Goal: Task Accomplishment & Management: Manage account settings

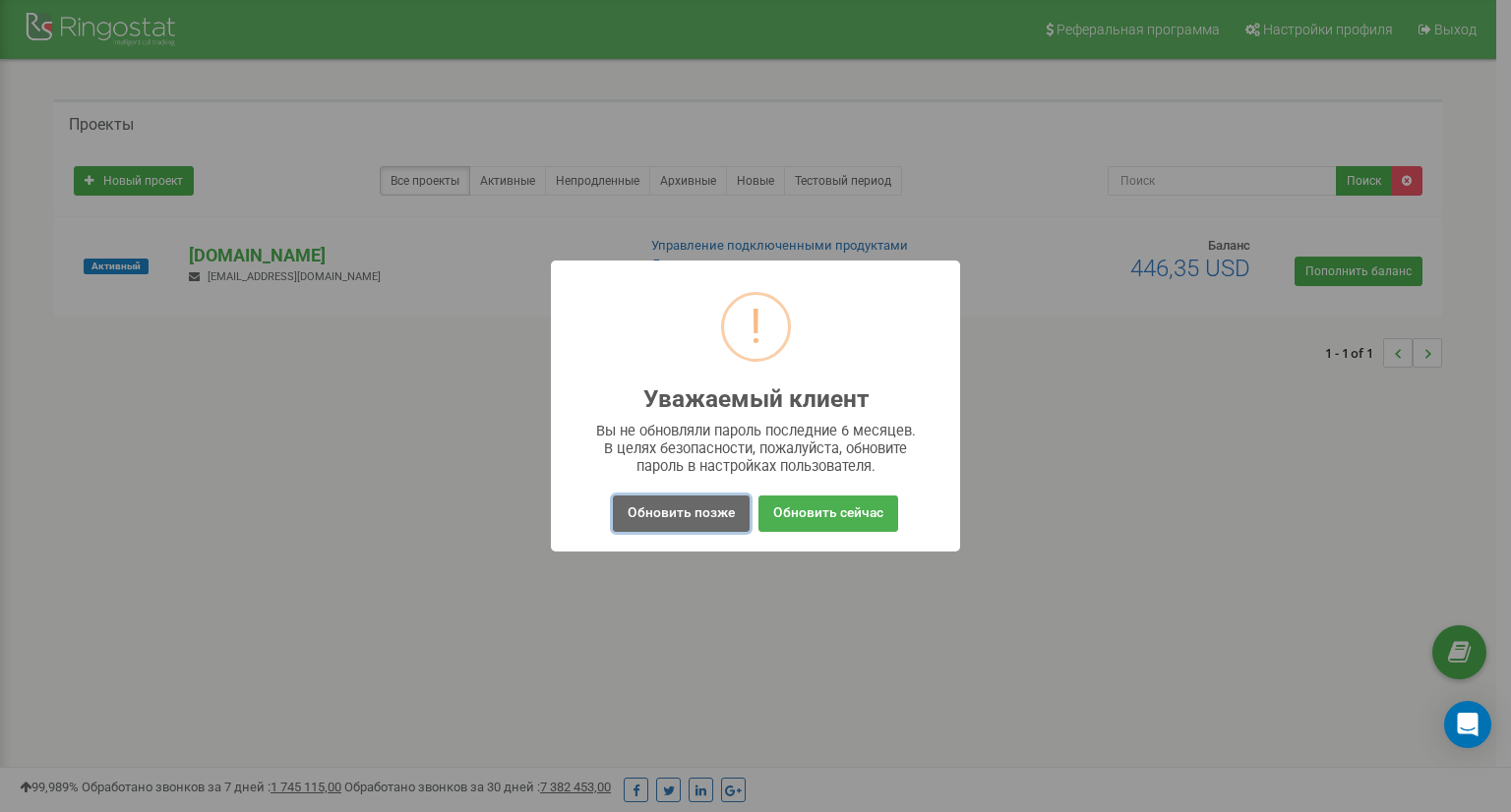
click at [716, 511] on button "Обновить позже" at bounding box center [681, 514] width 136 height 37
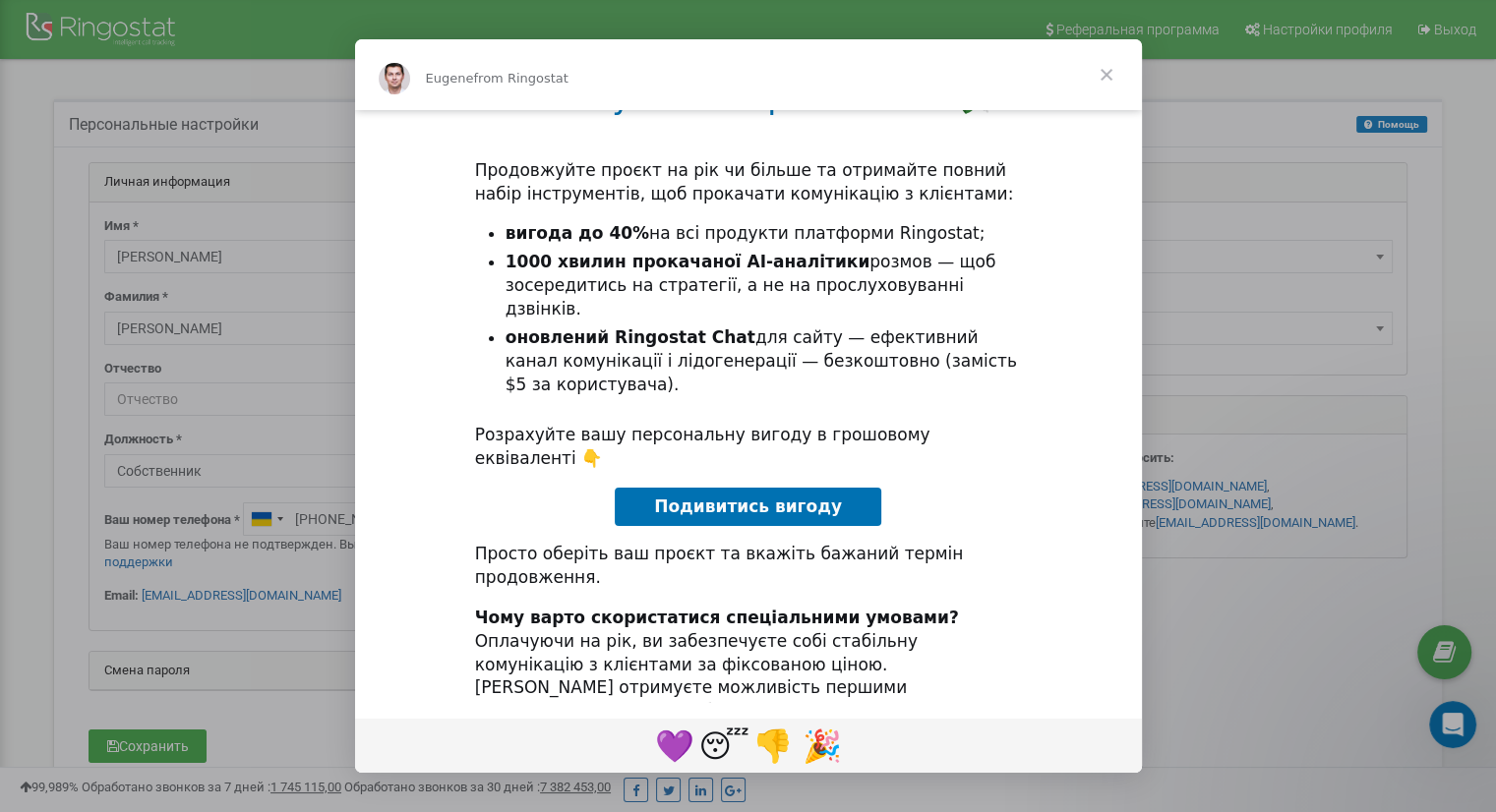
scroll to position [121, 0]
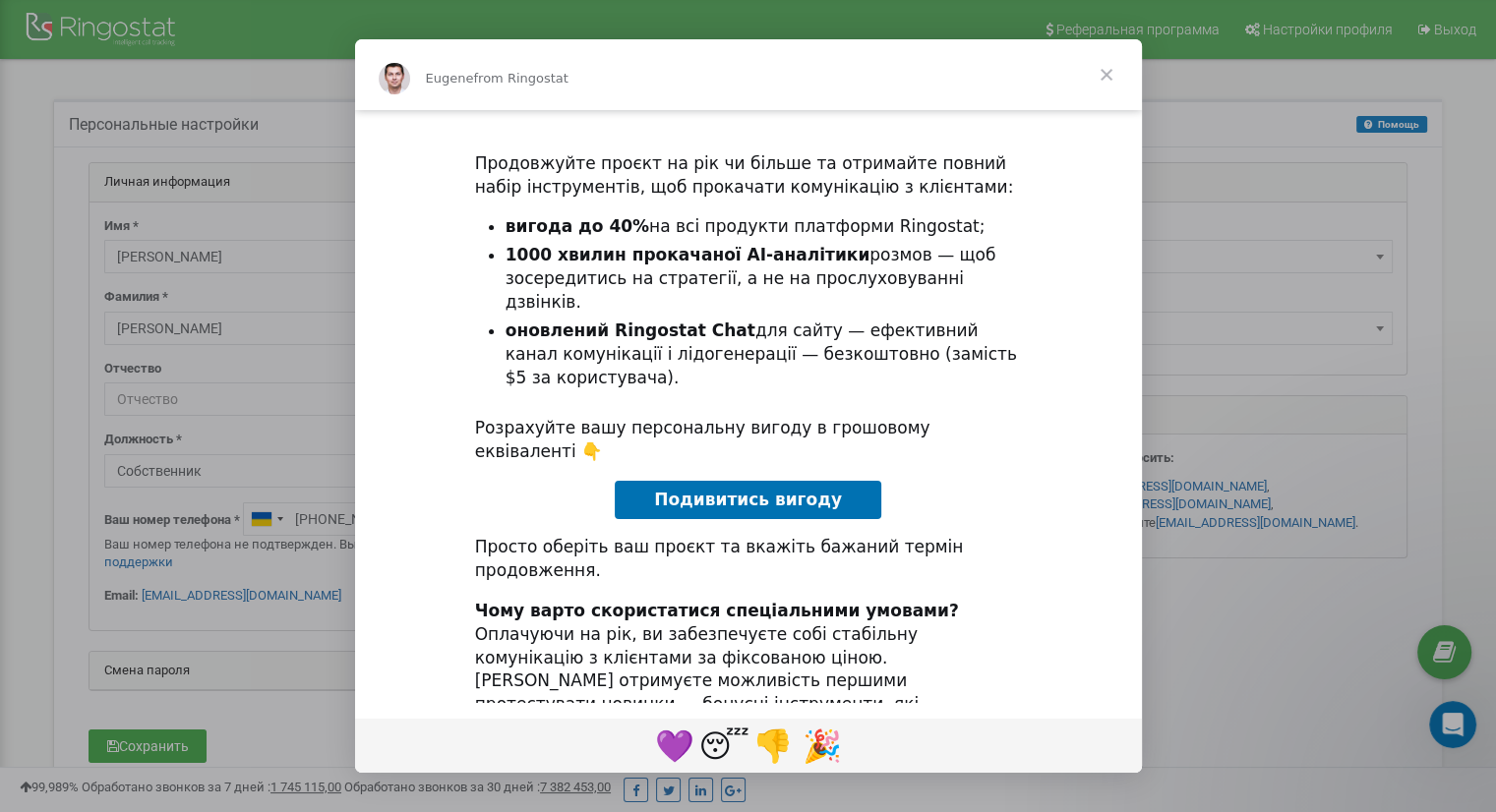
click at [745, 490] on span "Подивитись вигоду" at bounding box center [748, 500] width 188 height 20
click at [1102, 72] on span "Close" at bounding box center [1107, 75] width 71 height 71
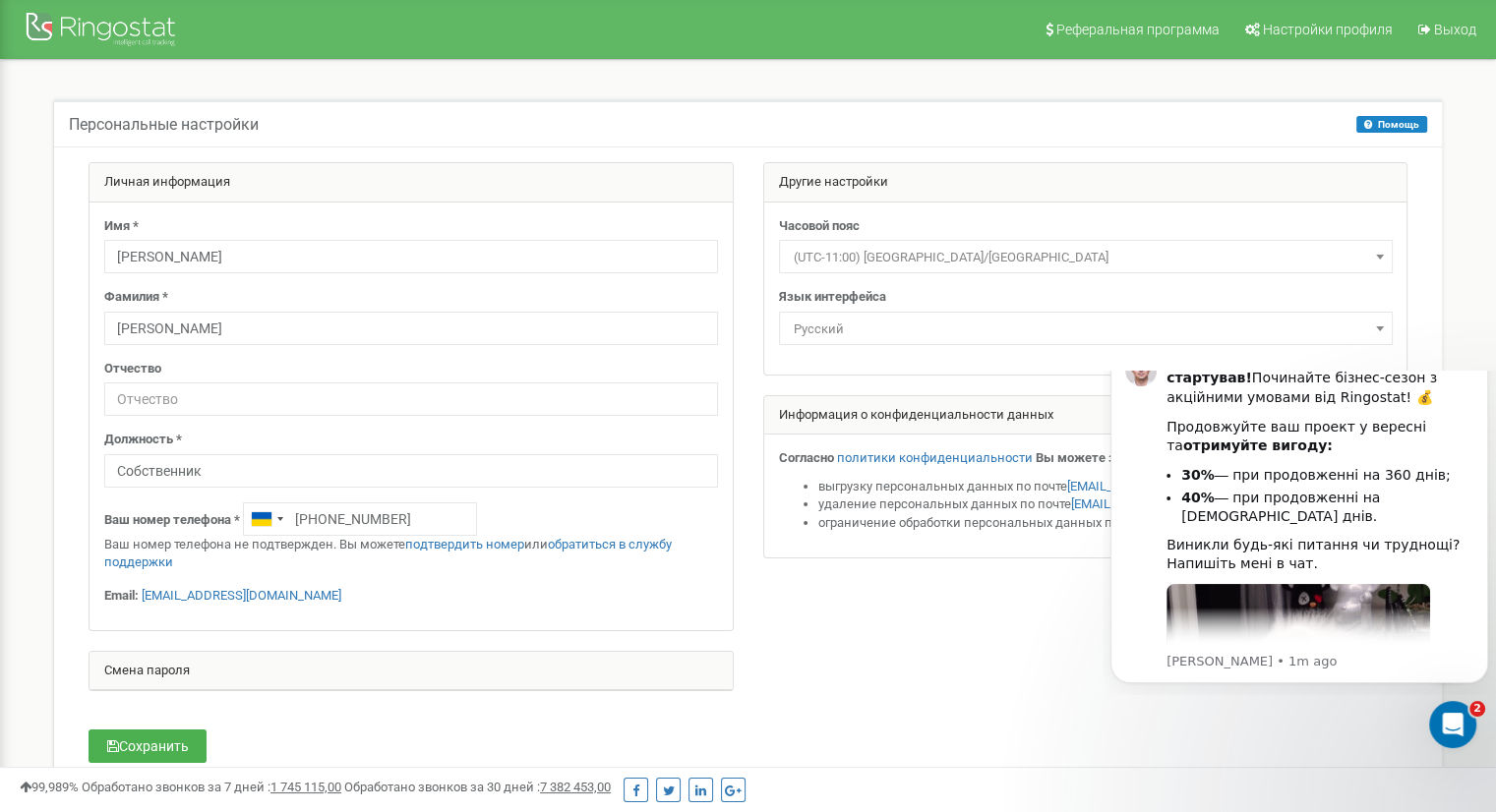
scroll to position [0, 0]
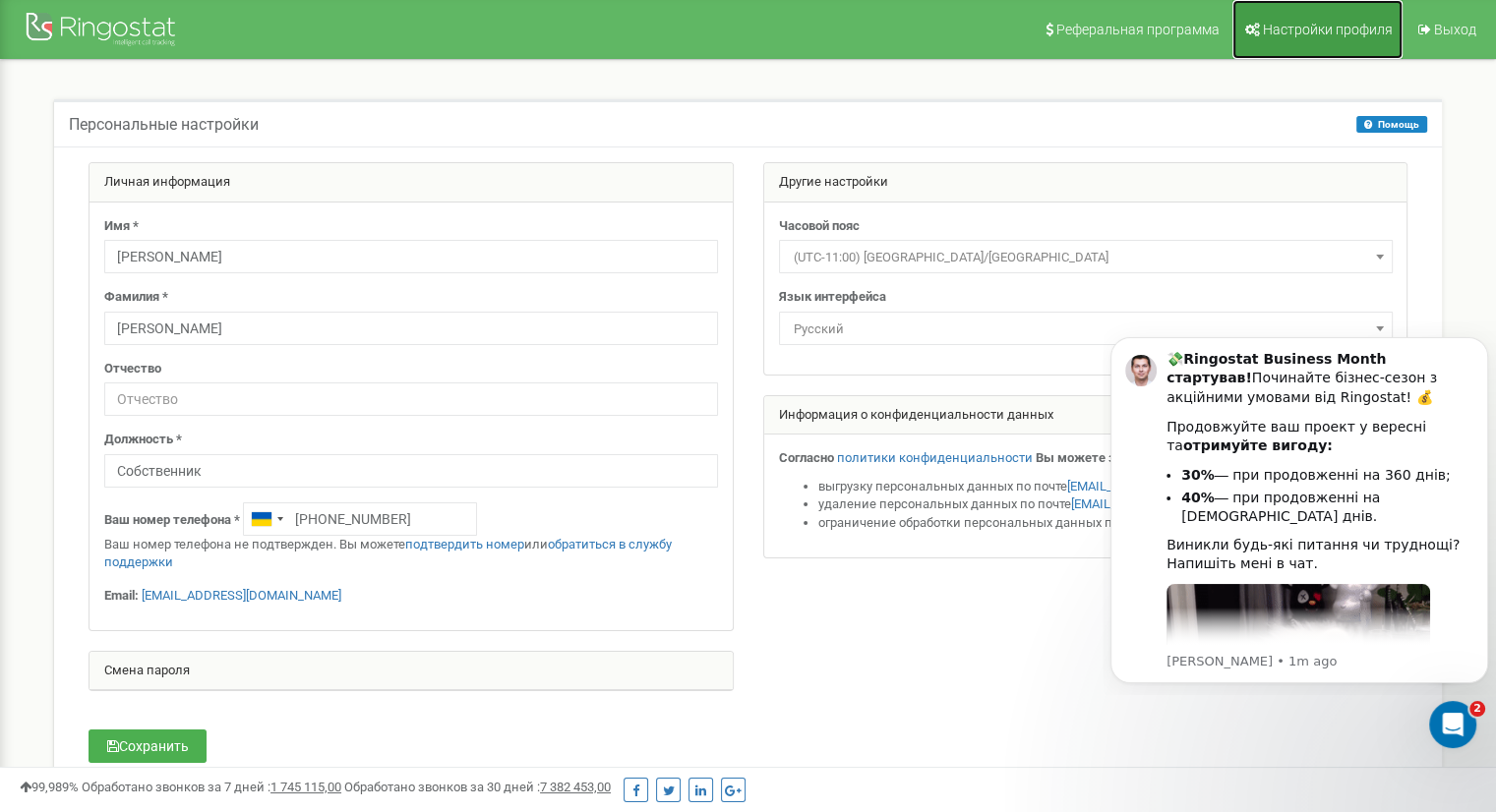
click at [1358, 32] on span "Настройки профиля" at bounding box center [1327, 30] width 129 height 16
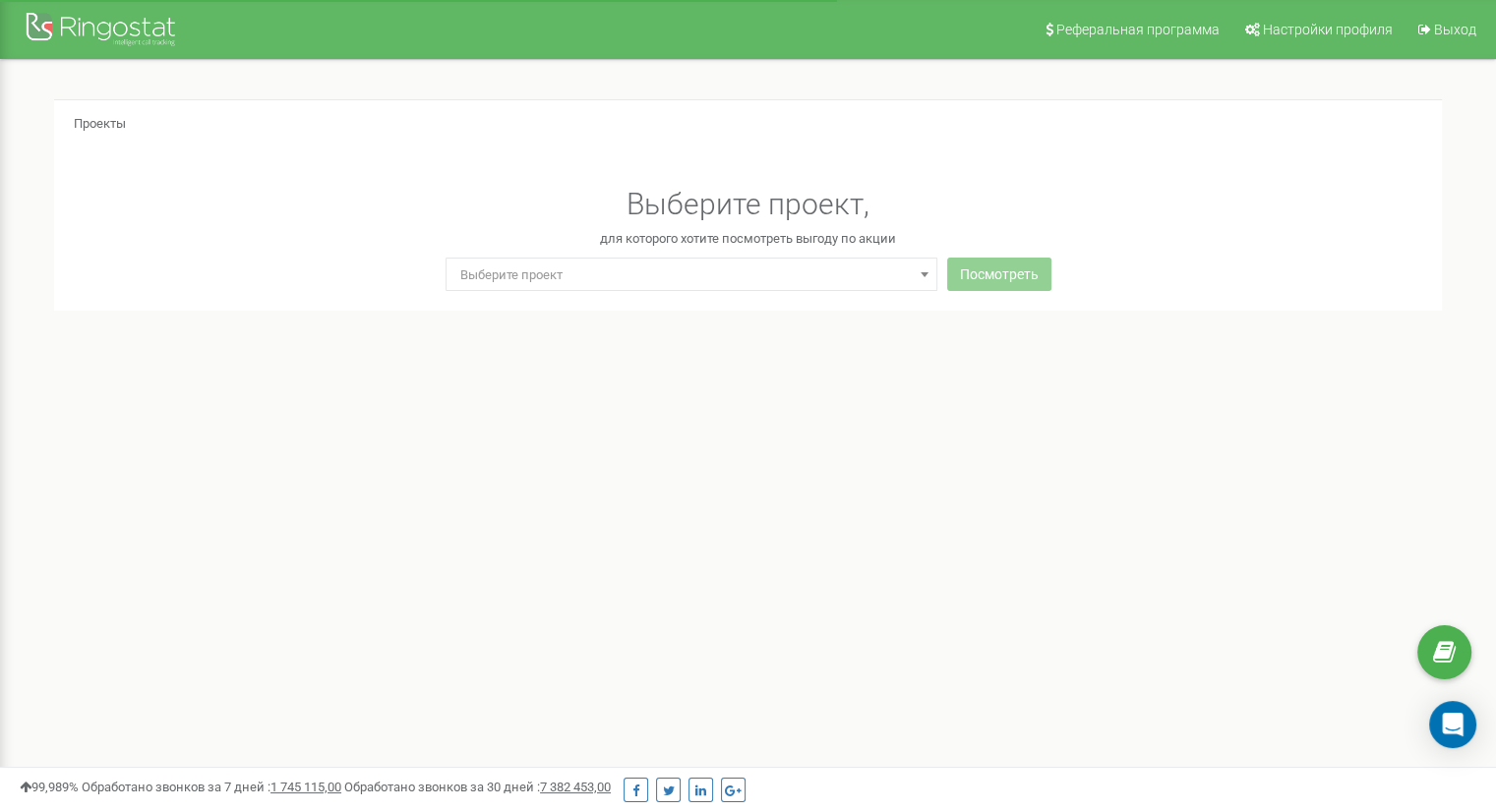
click at [743, 276] on span "Выберите проект" at bounding box center [692, 276] width 478 height 28
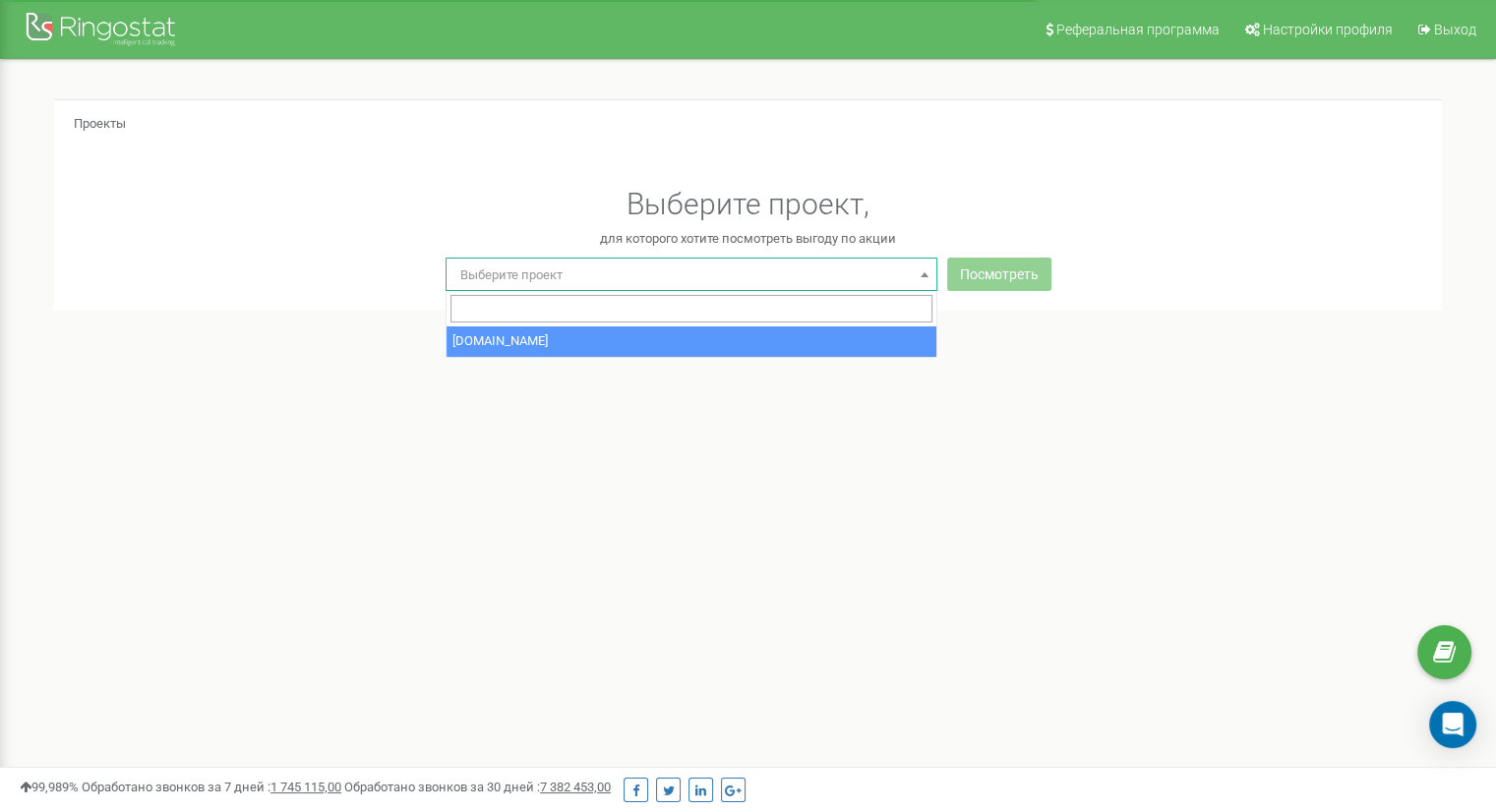
select select "0"
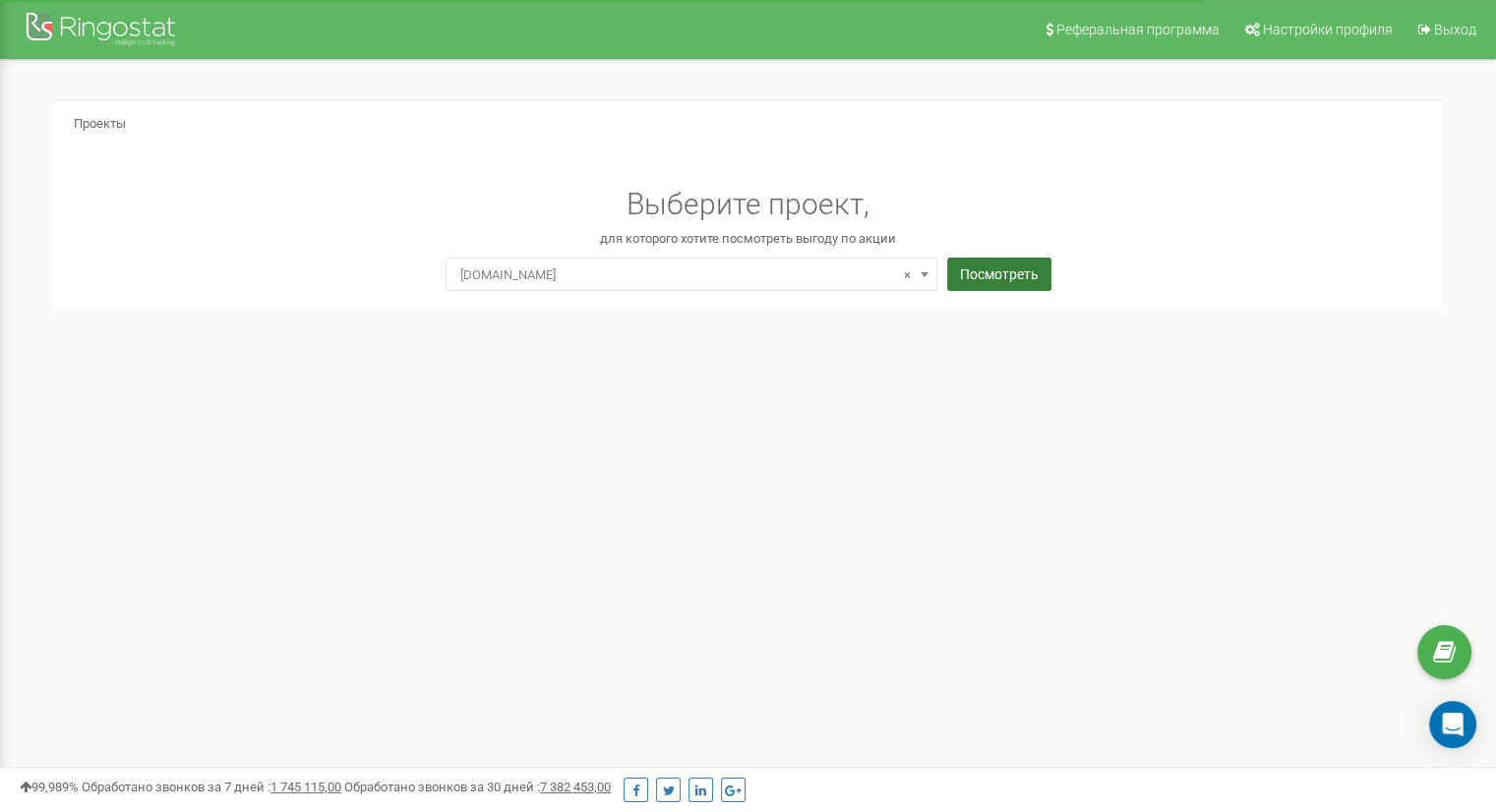
click at [1008, 280] on button "Посмотреть" at bounding box center [1000, 275] width 105 height 34
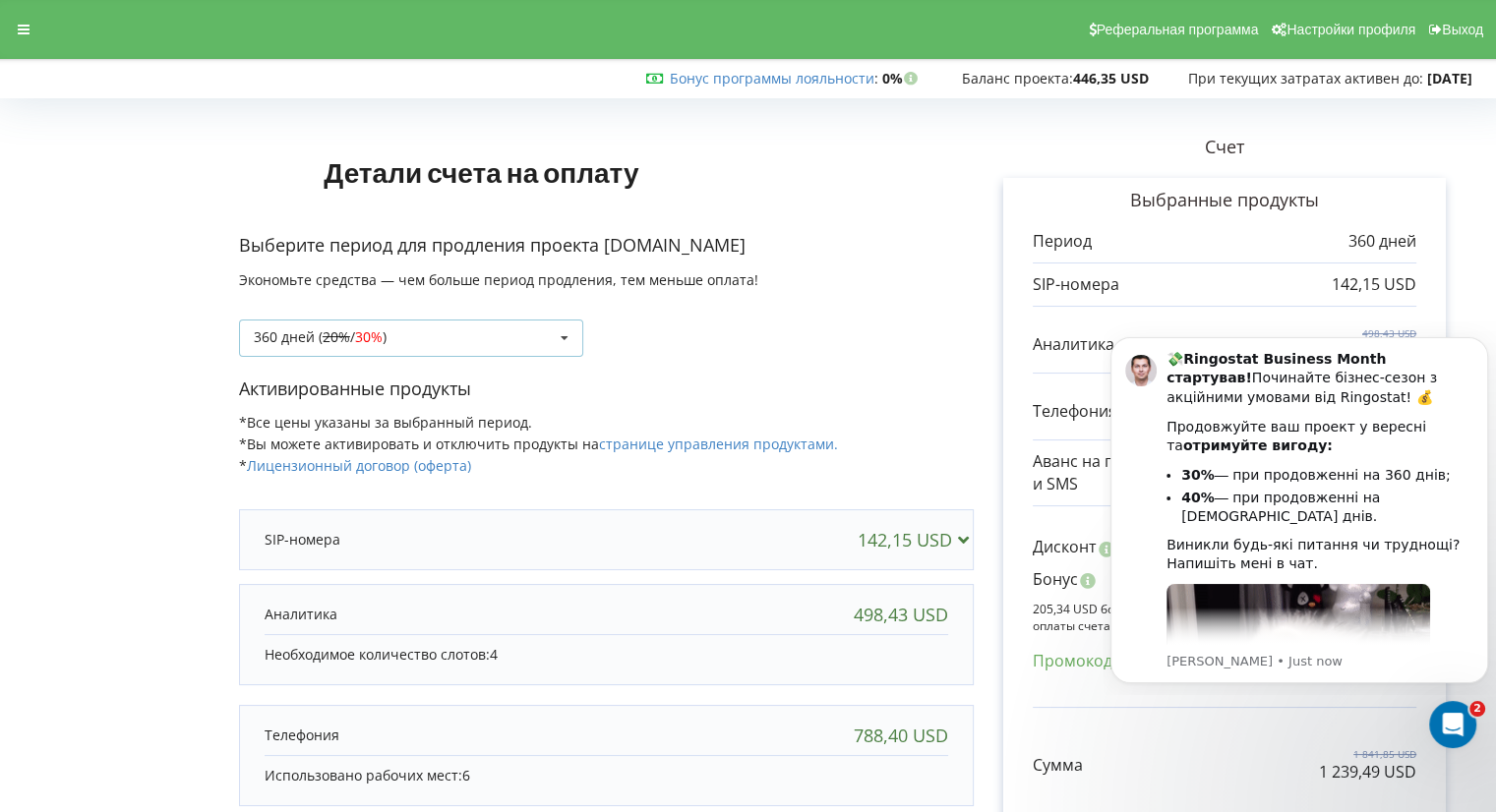
click at [559, 334] on icon at bounding box center [564, 338] width 30 height 37
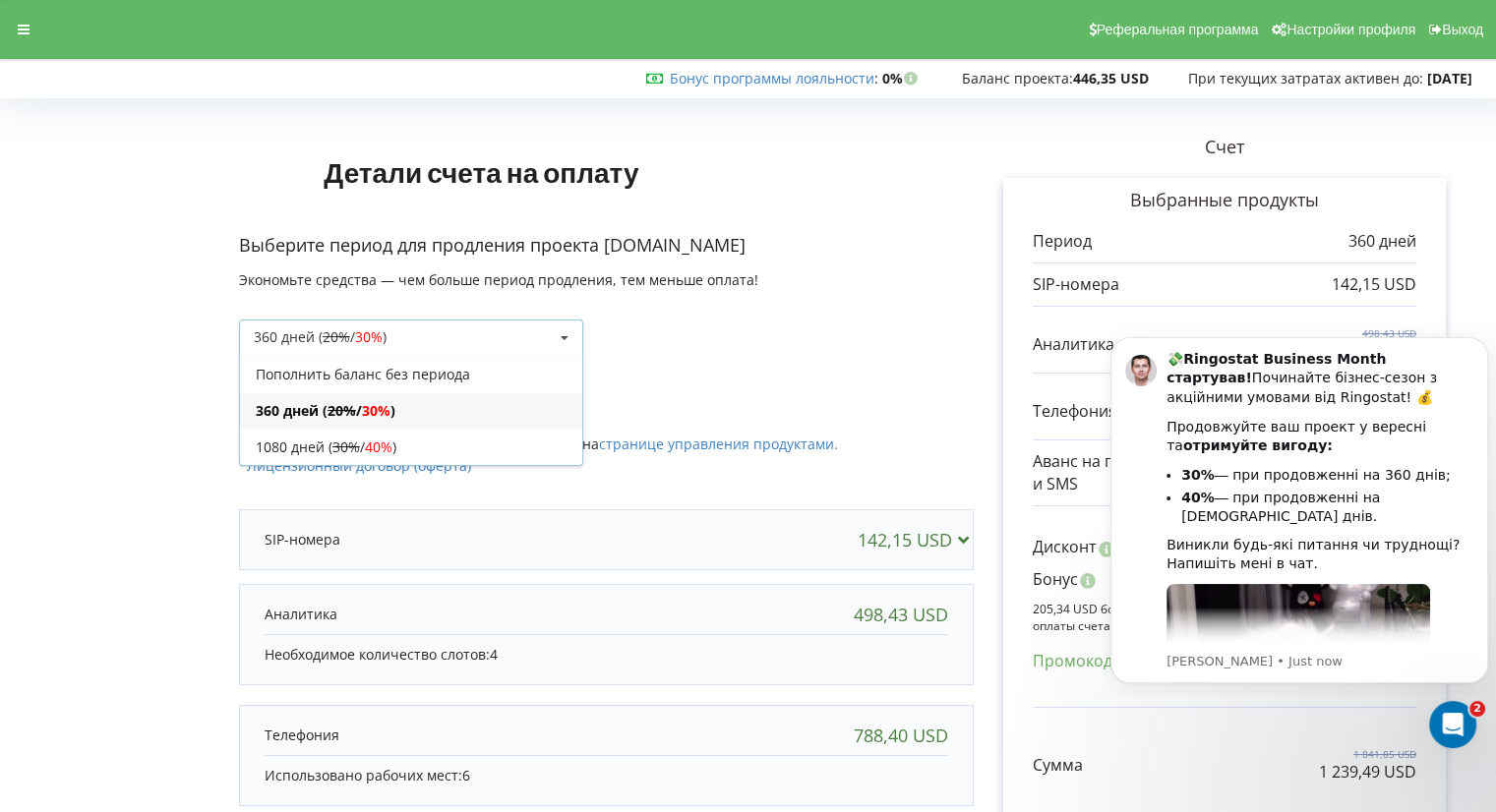
click at [844, 320] on div "360 дней ( 20% / 30% ) Пополнить баланс без периода 360 дней ( 20% / 30% ) 30% …" at bounding box center [607, 324] width 735 height 67
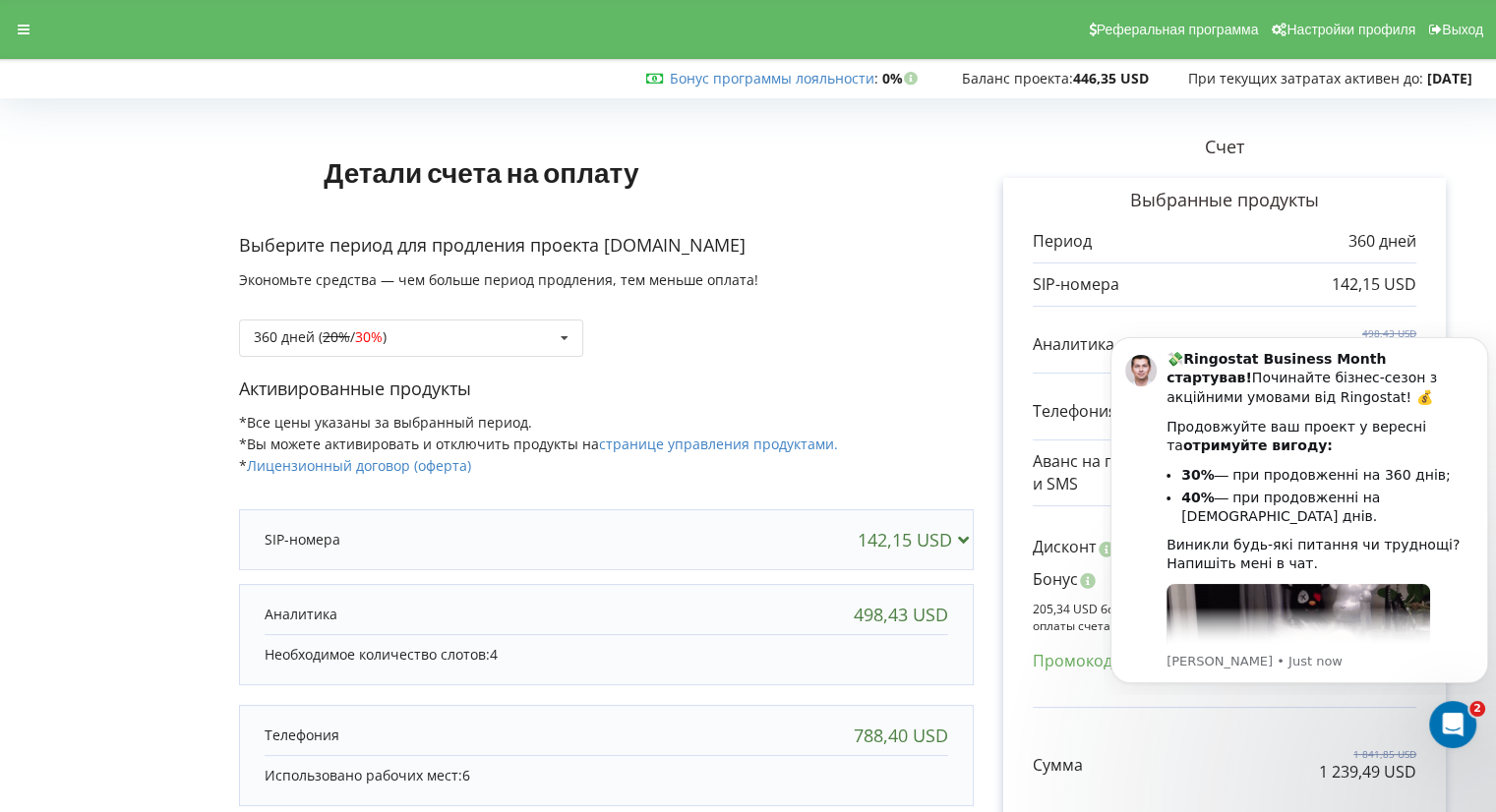
click at [879, 339] on div "360 дней ( 20% / 30% ) Пополнить баланс без периода 360 дней ( 20% / 30% ) 30% …" at bounding box center [607, 324] width 735 height 67
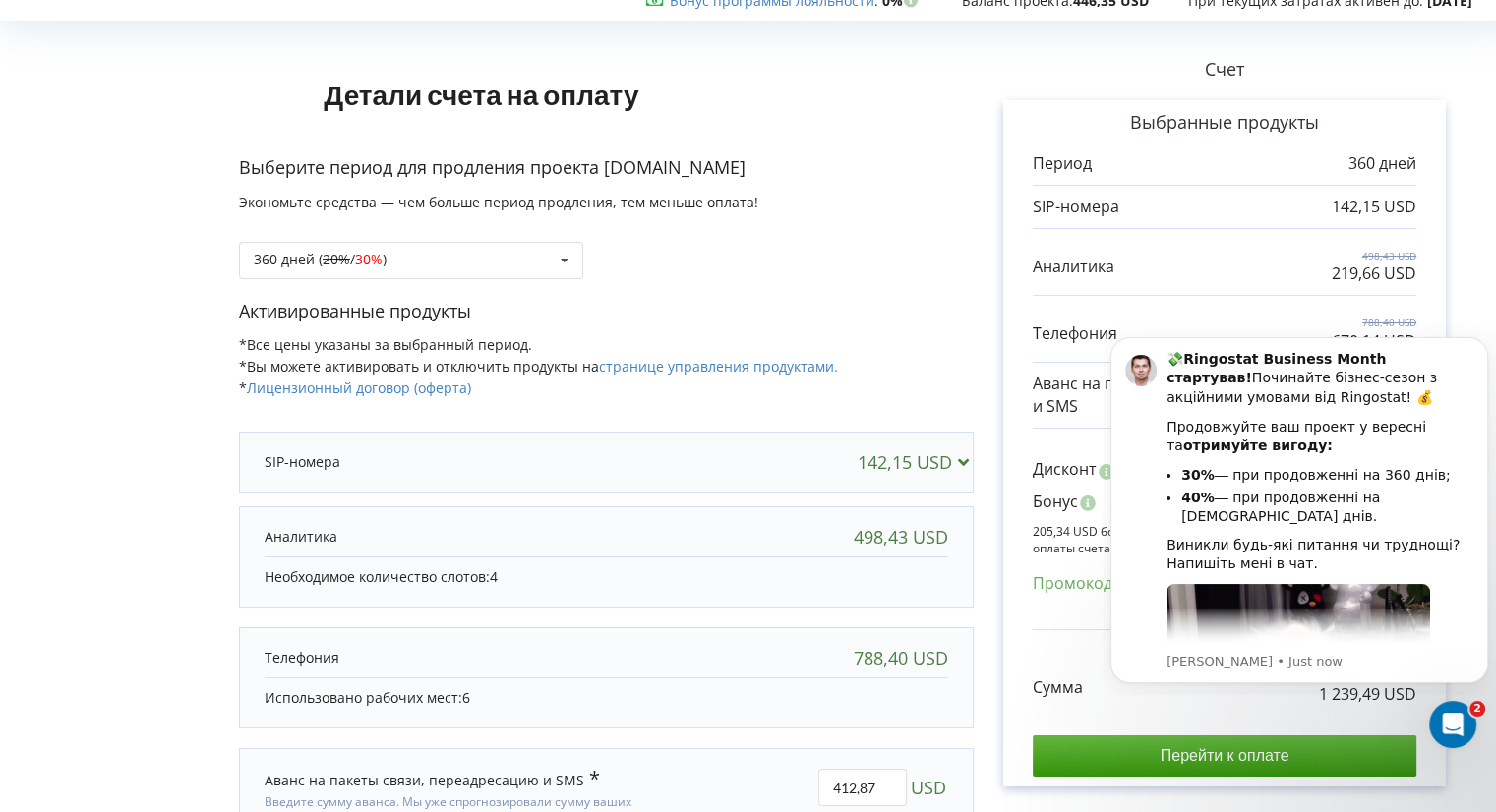
scroll to position [99, 0]
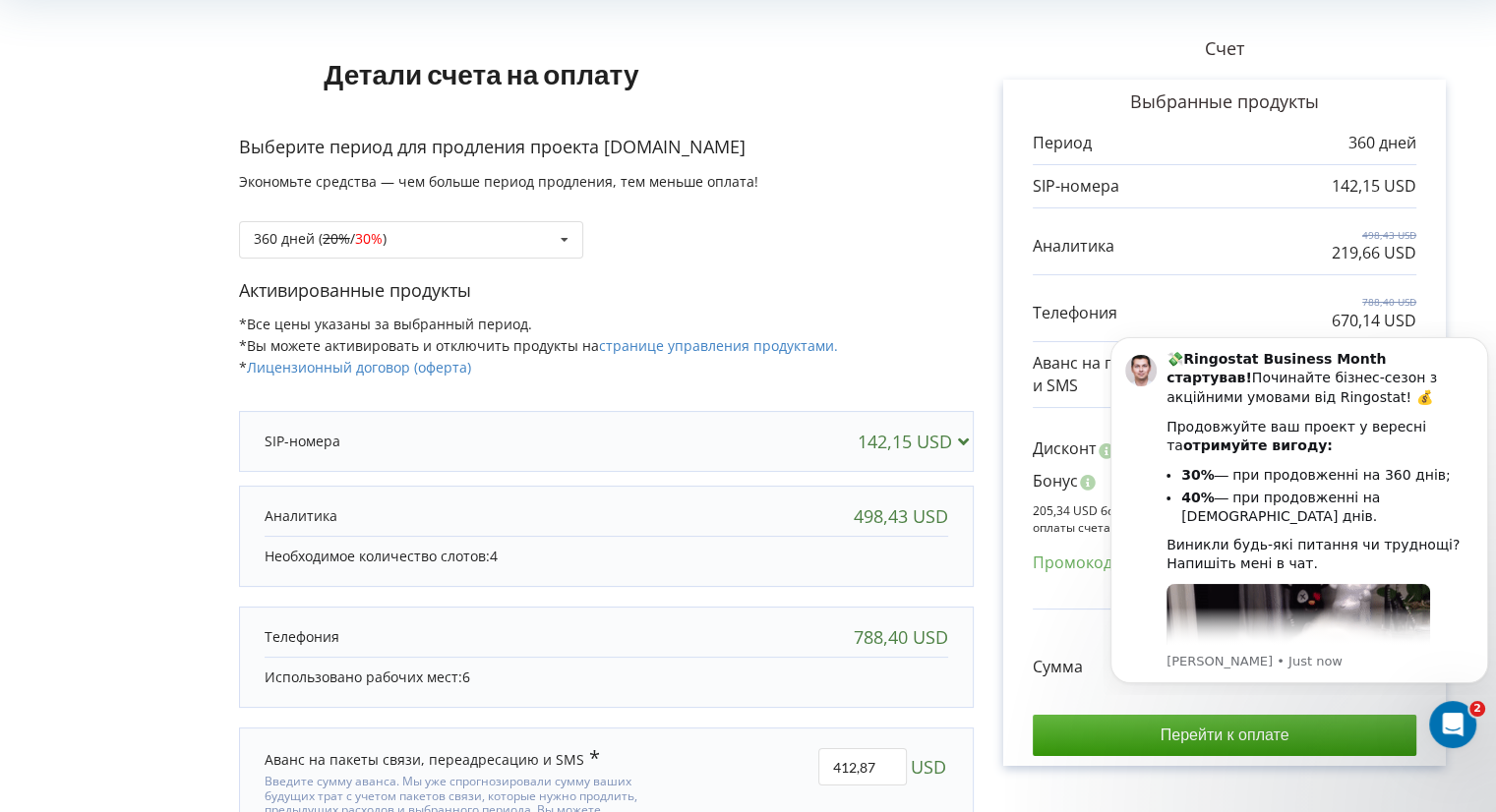
click at [892, 352] on div "Активированные продукты *Все цены указаны за выбранный период. *Вы можете актив…" at bounding box center [607, 338] width 735 height 120
click at [1481, 341] on icon "Dismiss notification" at bounding box center [1481, 342] width 7 height 7
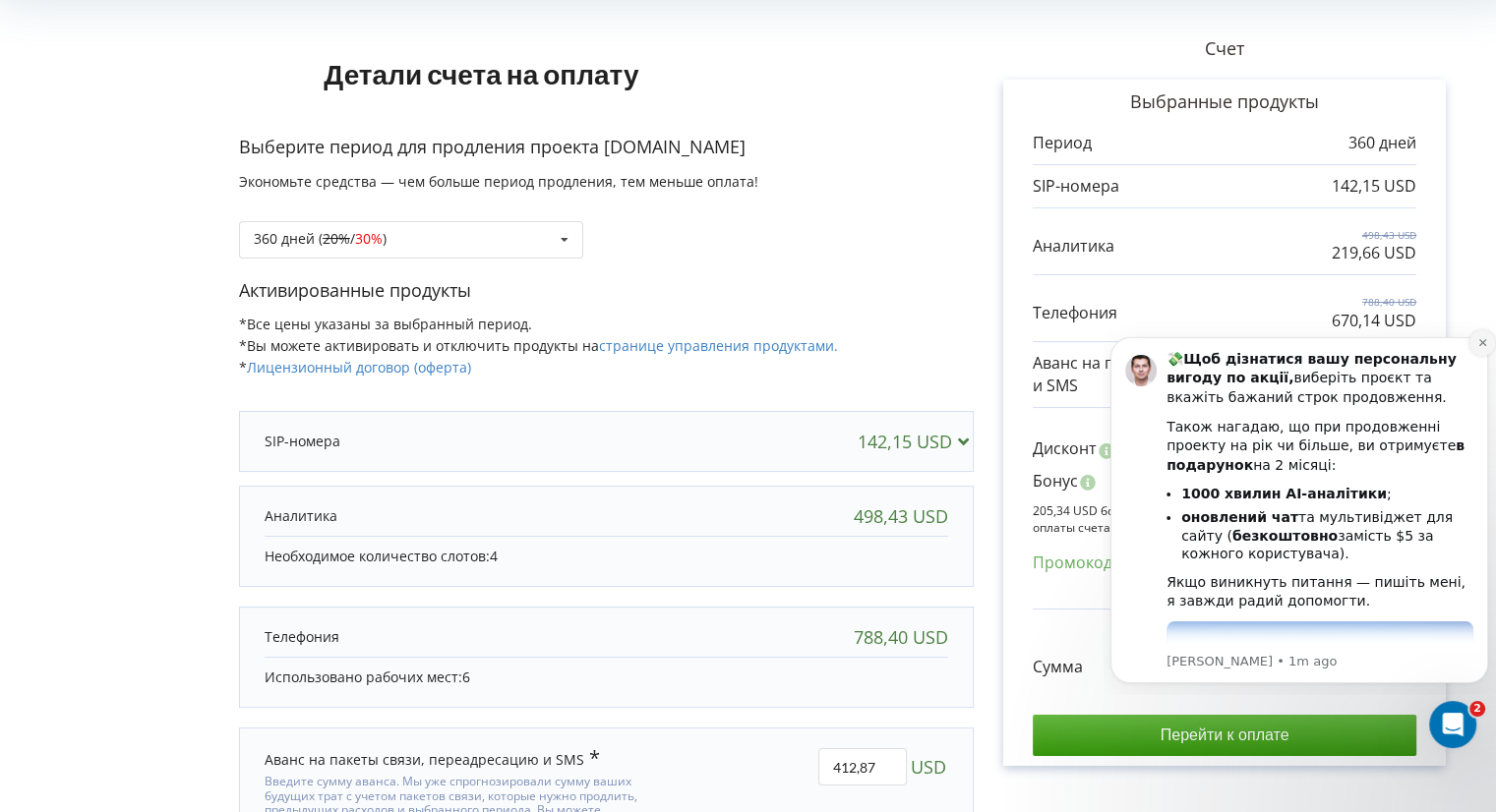
click at [1477, 343] on icon "Dismiss notification" at bounding box center [1482, 342] width 11 height 11
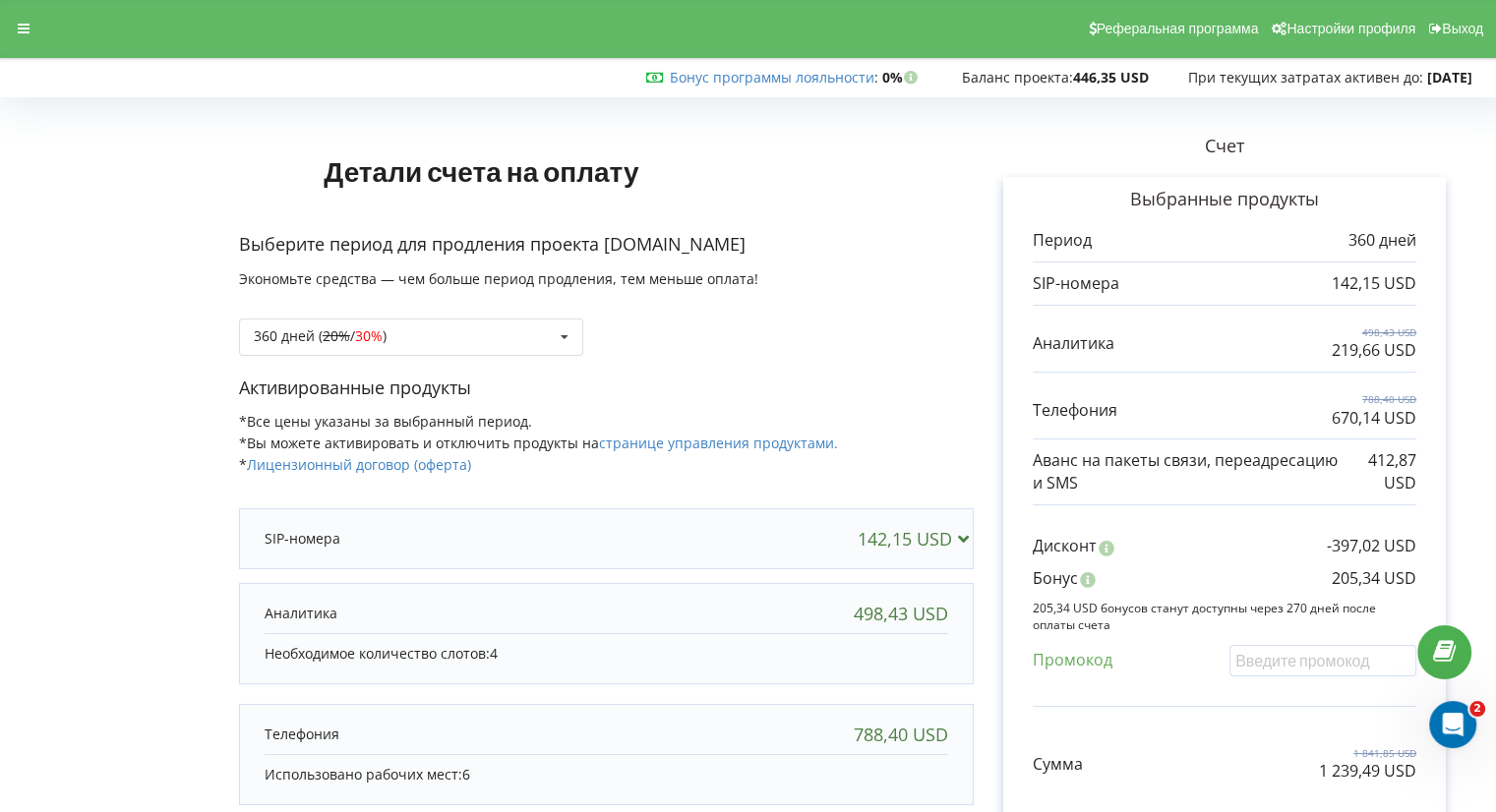
scroll to position [0, 0]
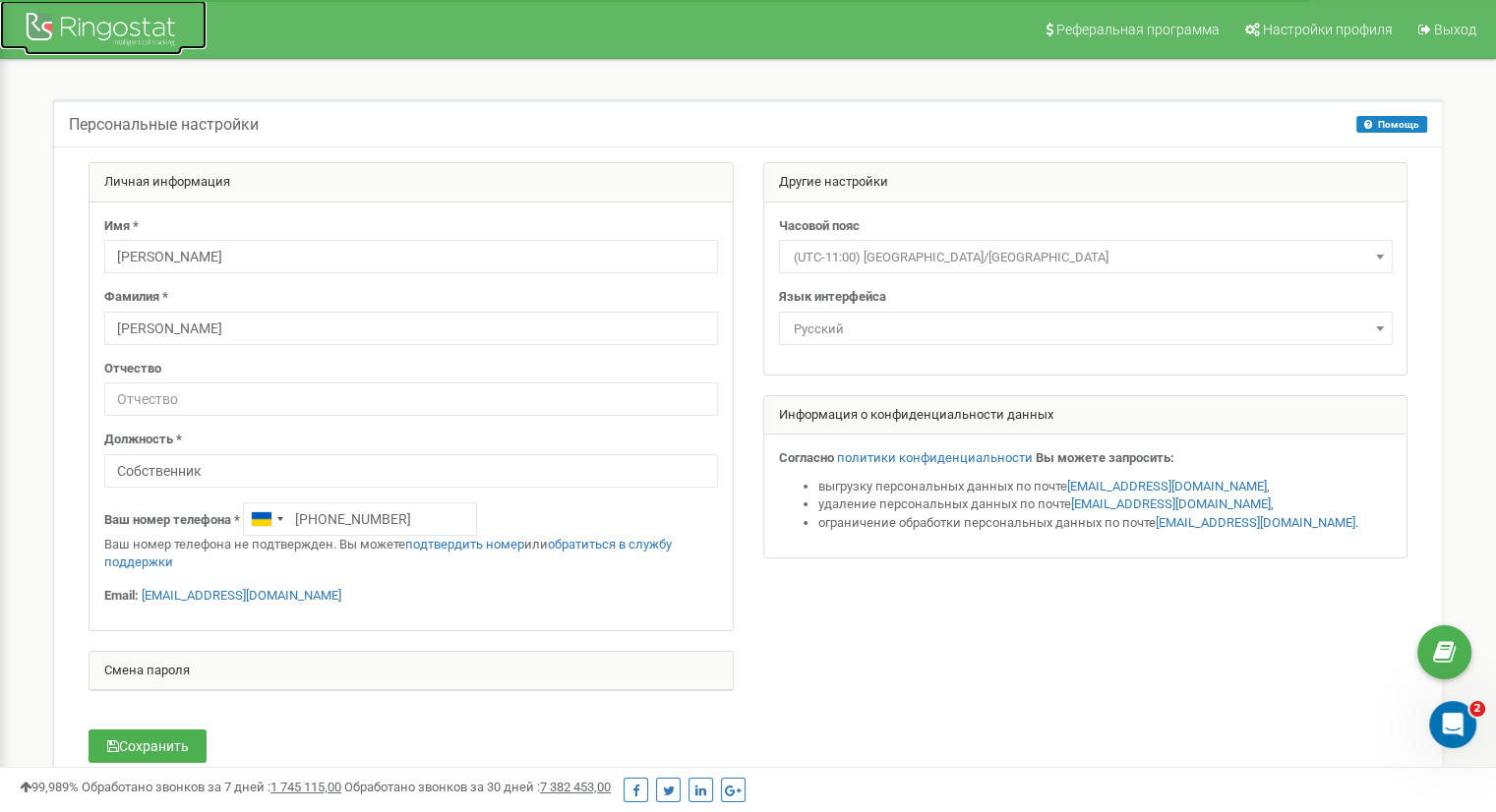
click at [146, 27] on div at bounding box center [103, 32] width 157 height 47
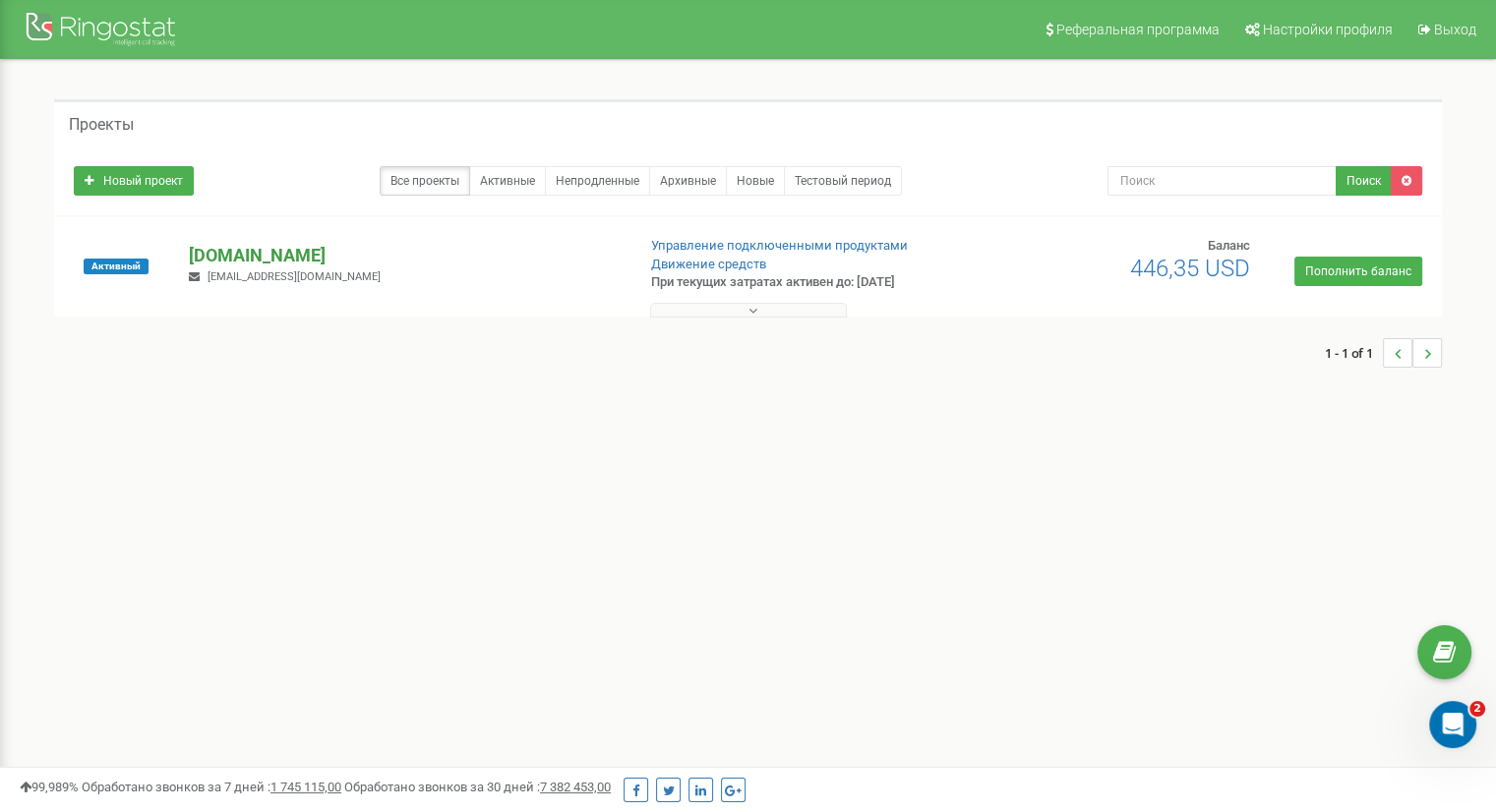
click at [239, 252] on p "[DOMAIN_NAME]" at bounding box center [403, 256] width 430 height 26
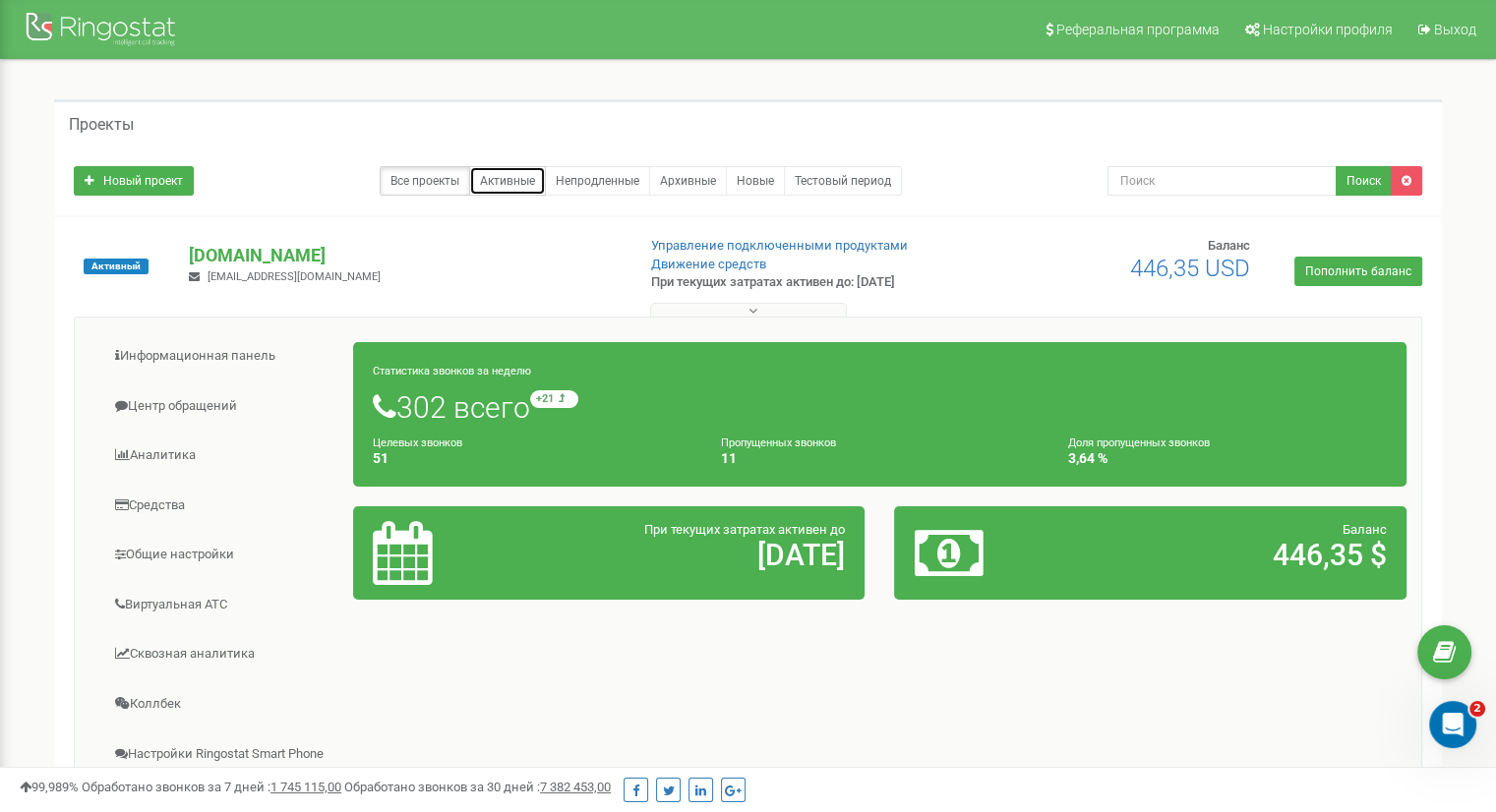
click at [520, 182] on link "Активные" at bounding box center [508, 181] width 77 height 30
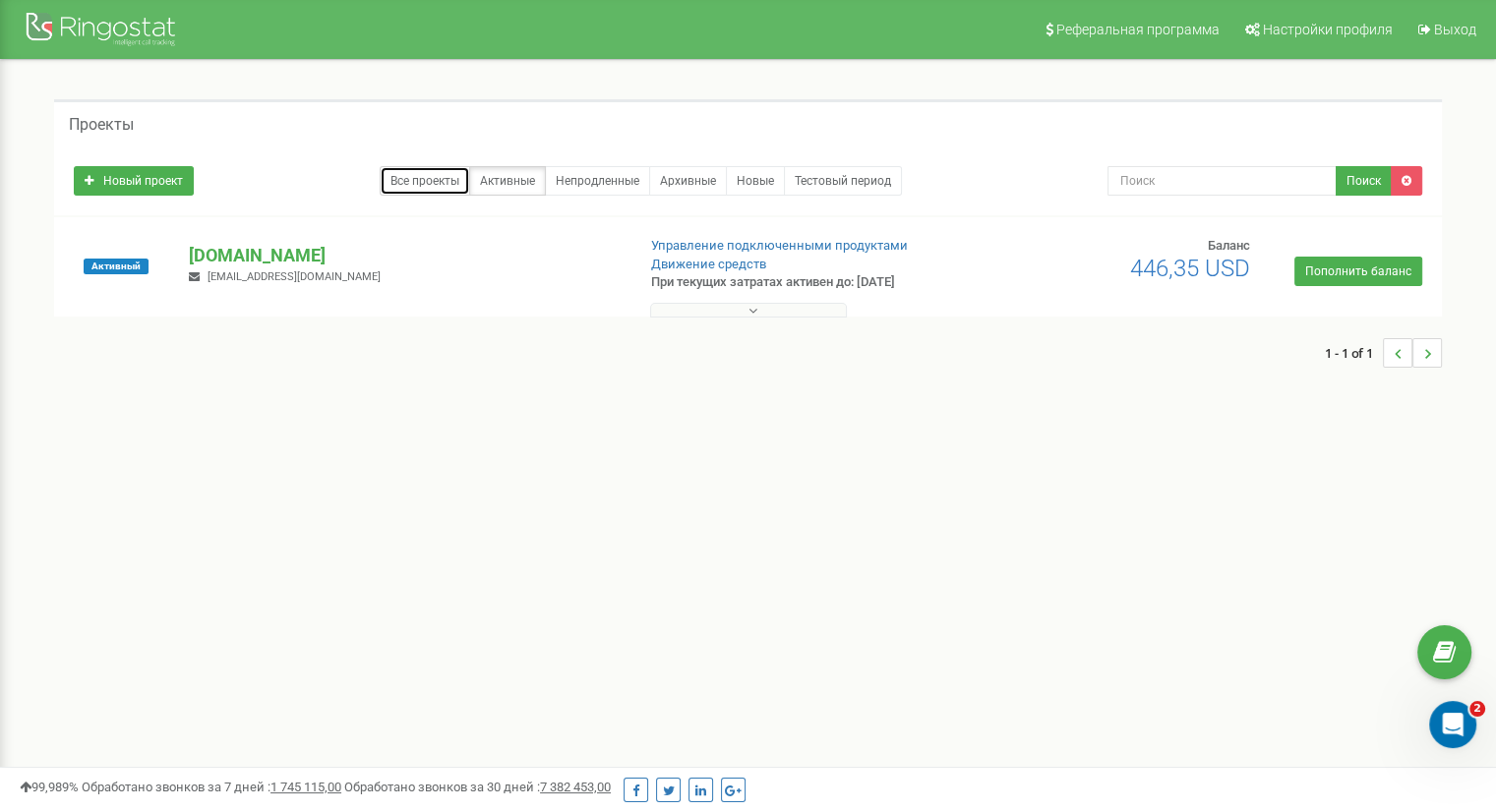
click at [432, 182] on link "Все проекты" at bounding box center [425, 181] width 91 height 30
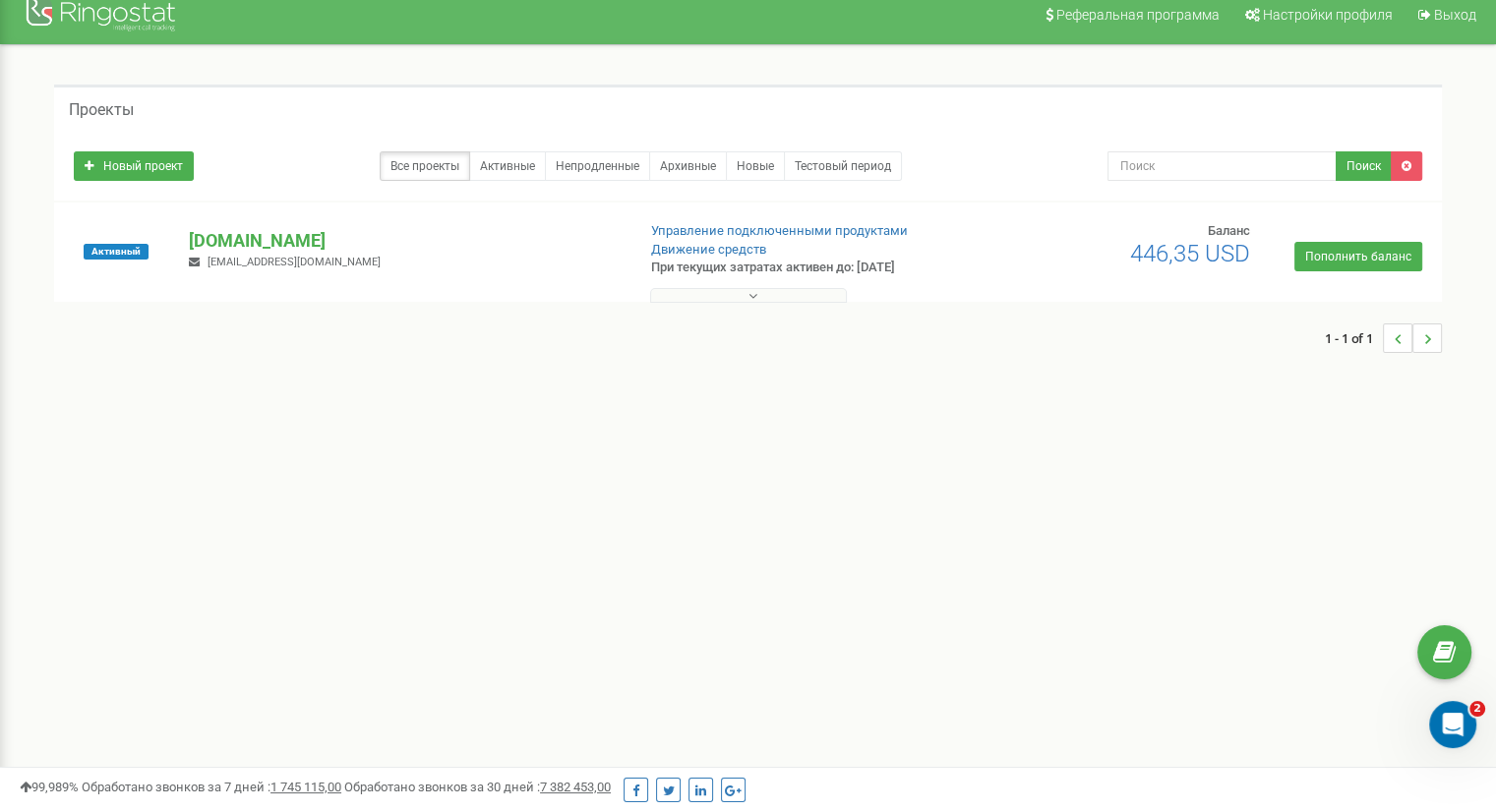
scroll to position [12, 0]
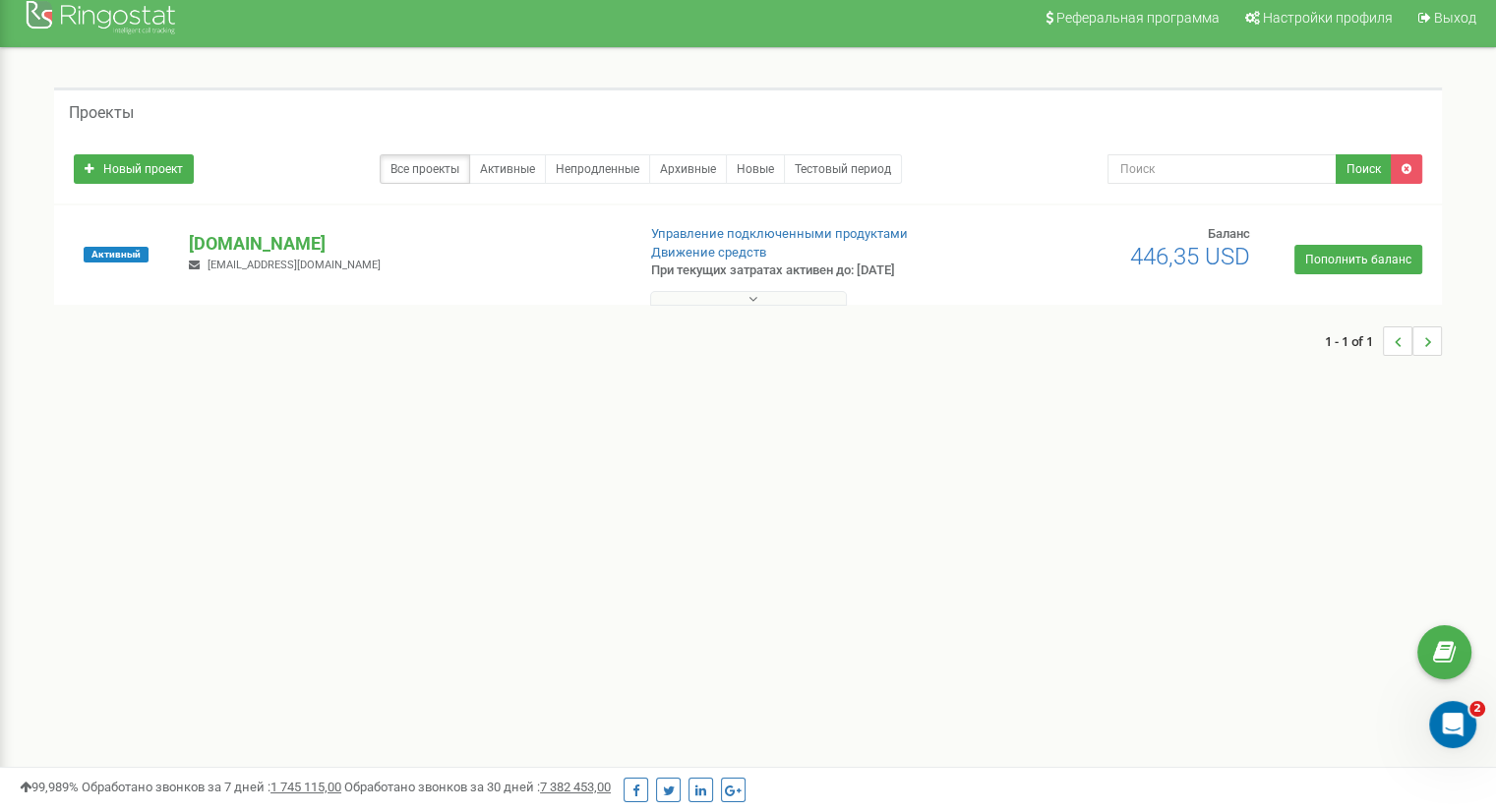
click at [731, 296] on button at bounding box center [748, 298] width 197 height 15
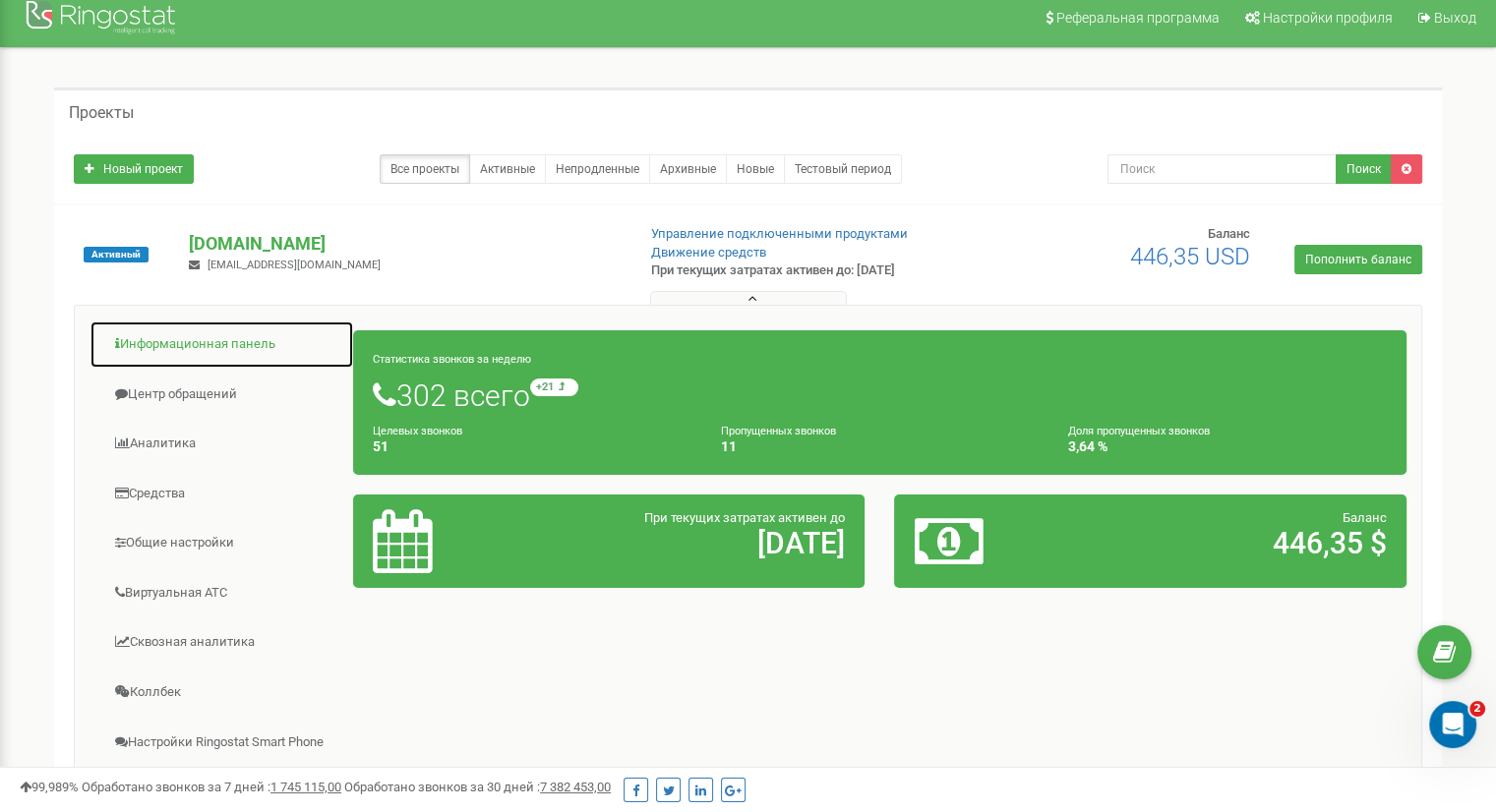
click at [181, 341] on link "Информационная панель" at bounding box center [222, 344] width 265 height 48
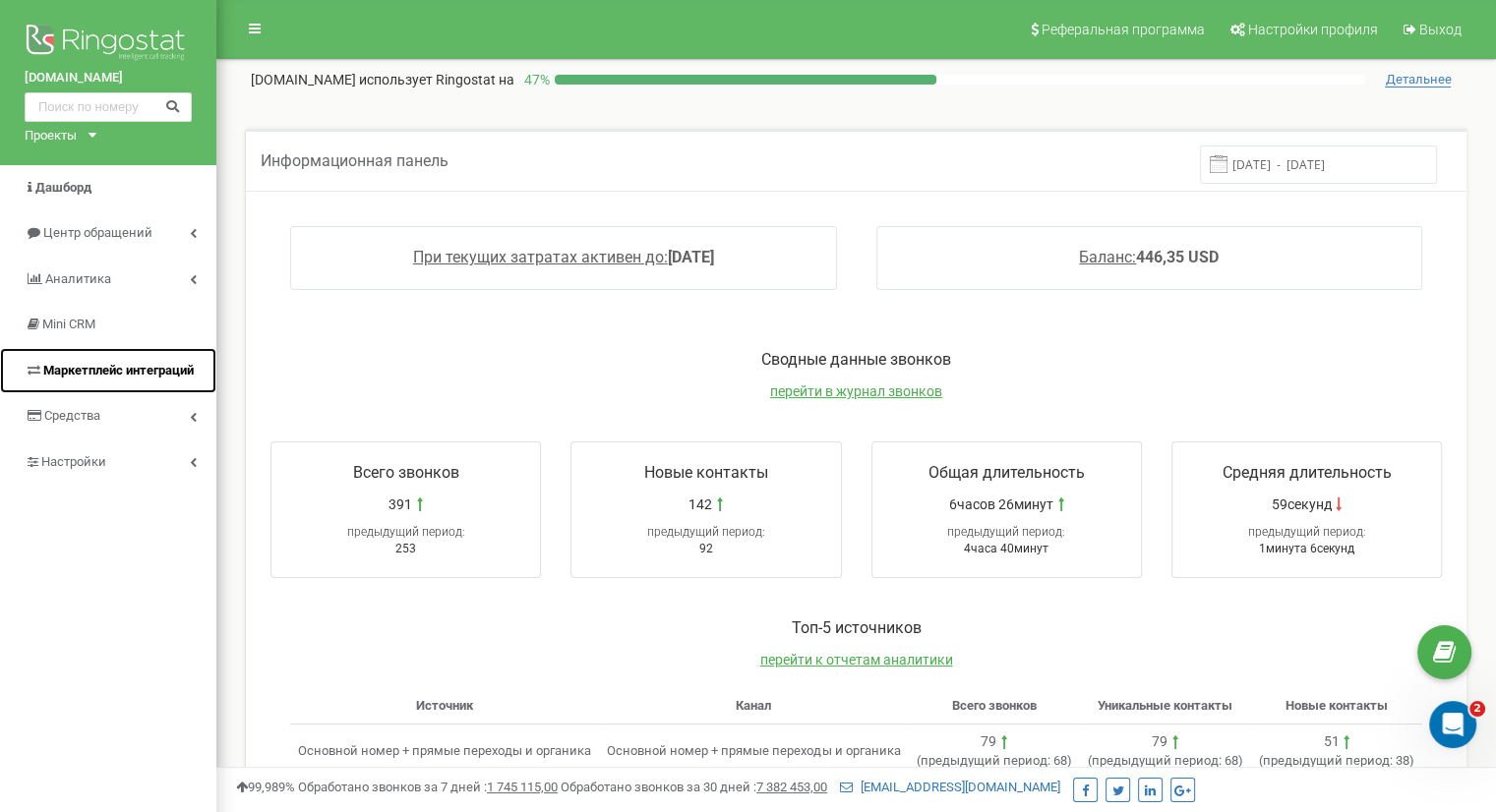
click at [161, 372] on span "Маркетплейс интеграций" at bounding box center [119, 369] width 150 height 15
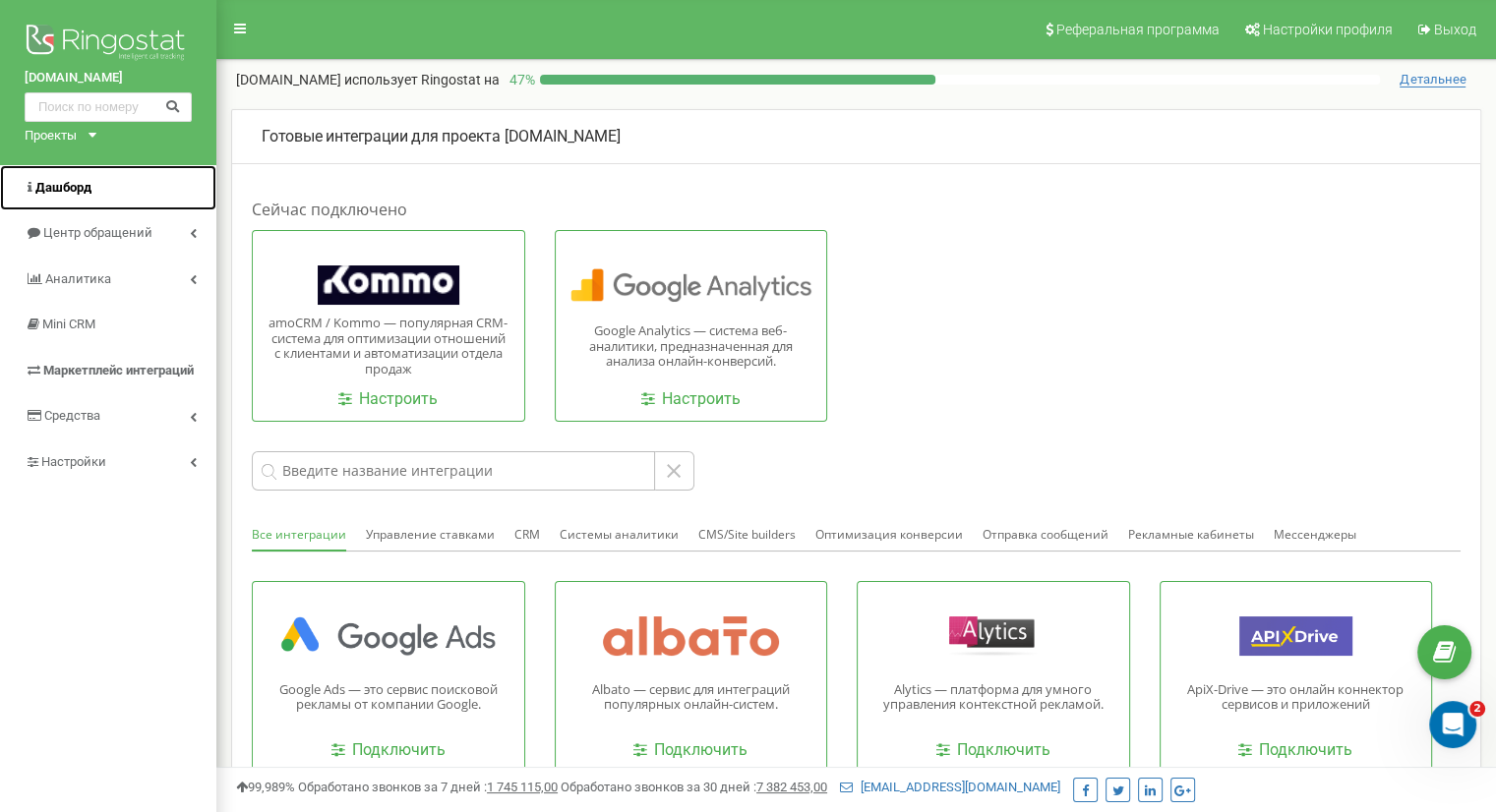
click at [74, 190] on span "Дашборд" at bounding box center [63, 187] width 56 height 15
click at [89, 138] on div "Проекты himanaliz.ua" at bounding box center [56, 135] width 64 height 19
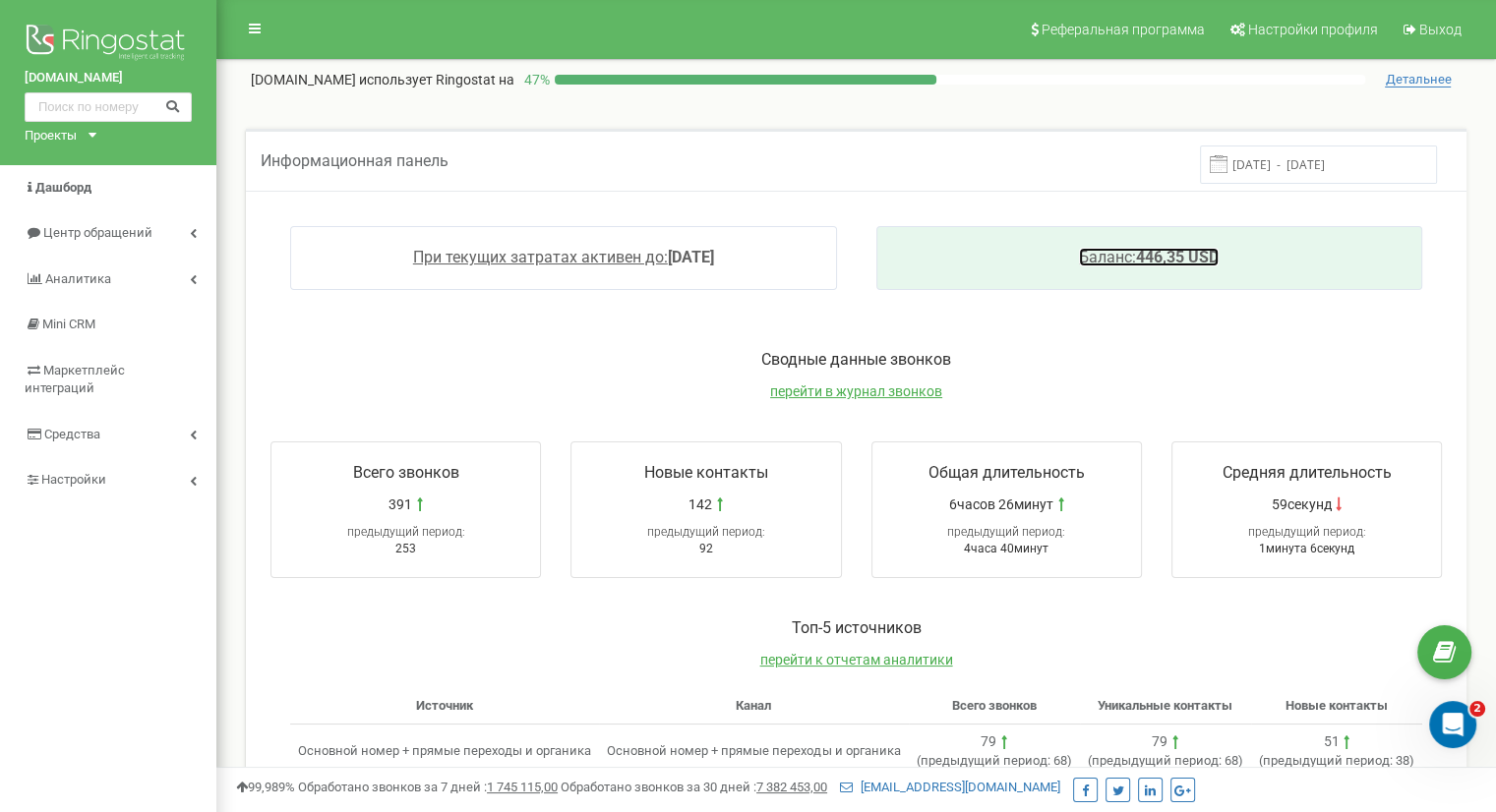
click at [1099, 255] on span "Баланс:" at bounding box center [1108, 257] width 57 height 19
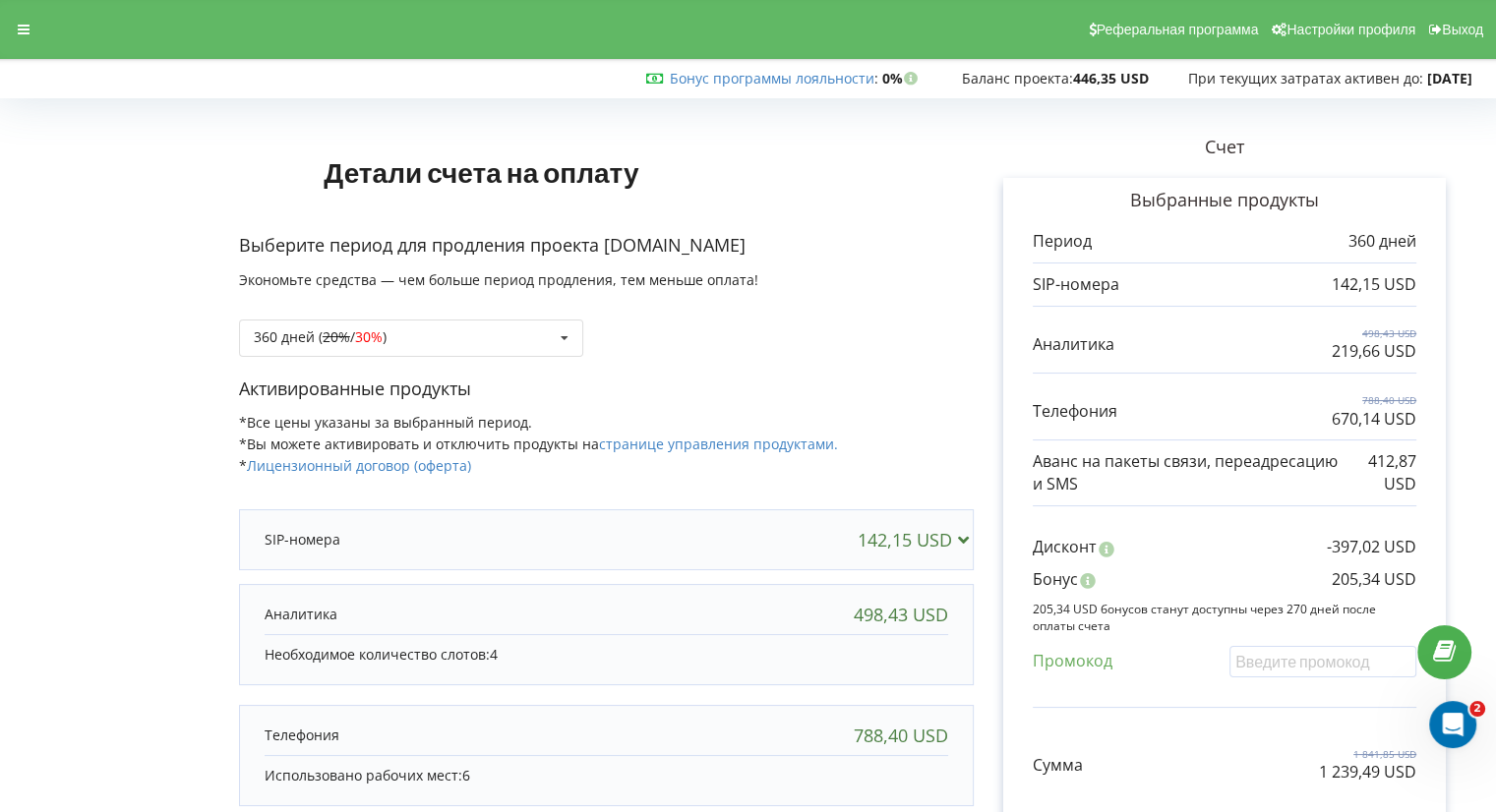
scroll to position [99, 0]
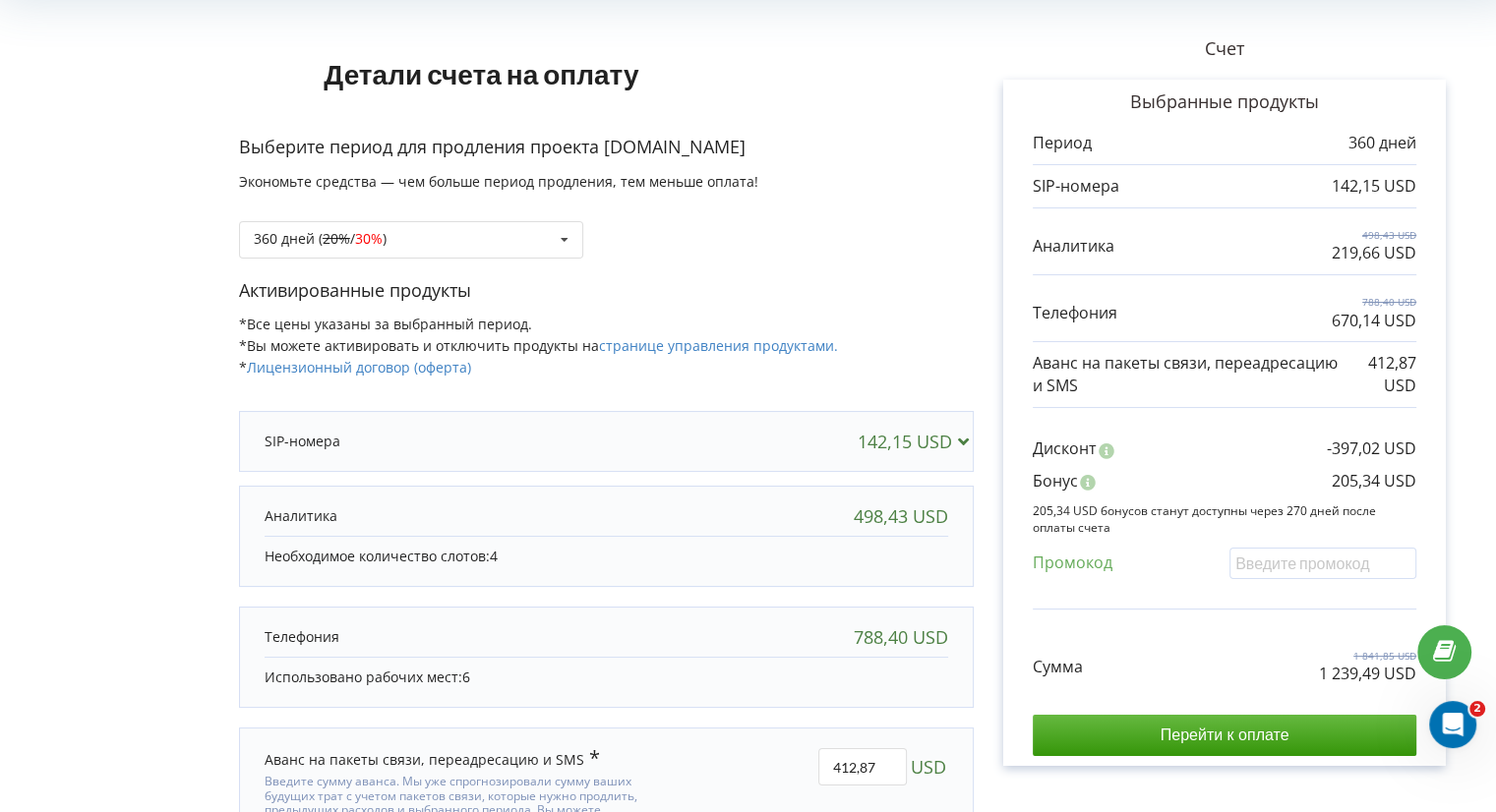
click at [968, 436] on icon at bounding box center [962, 441] width 21 height 18
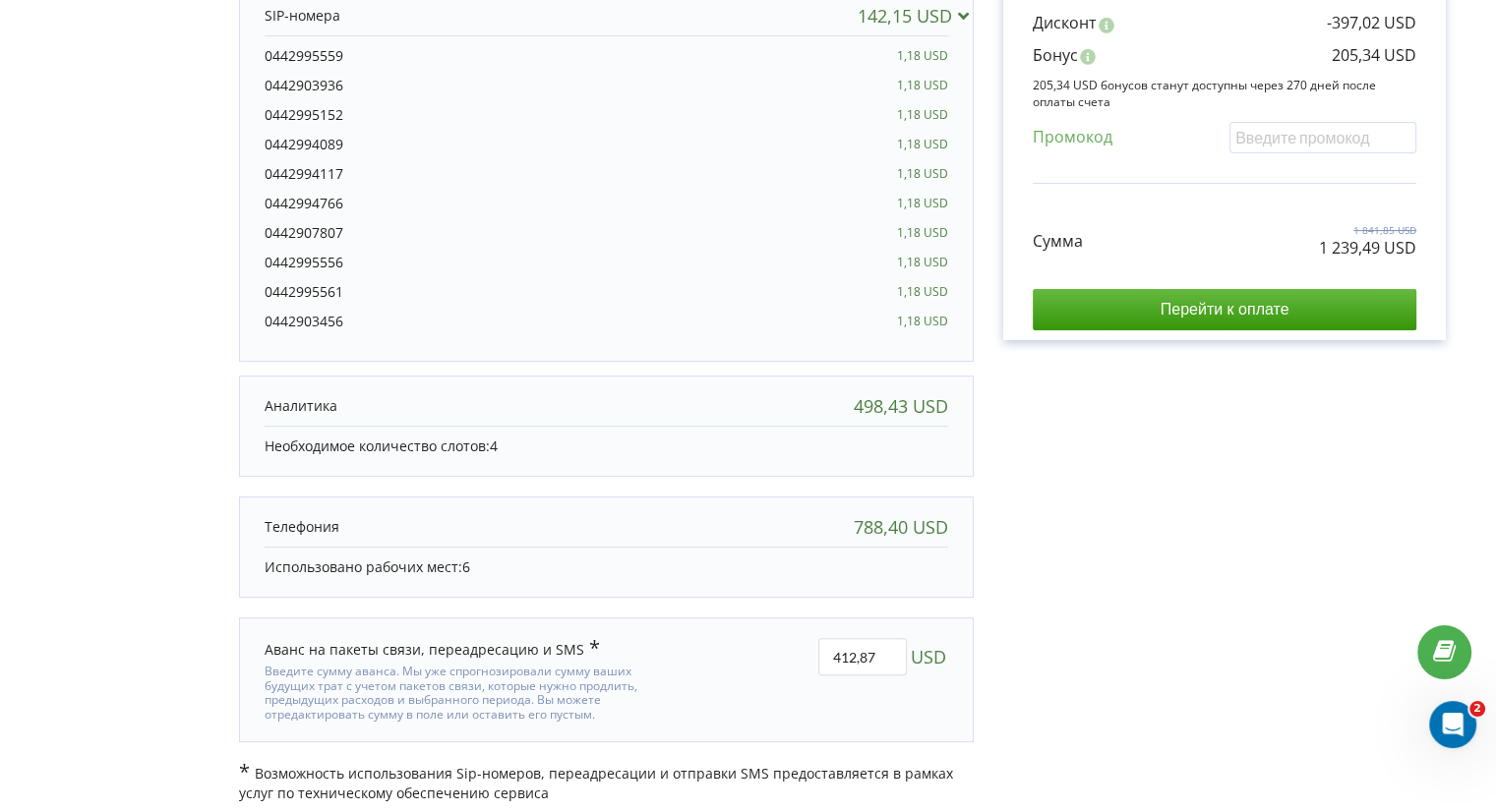
scroll to position [532, 0]
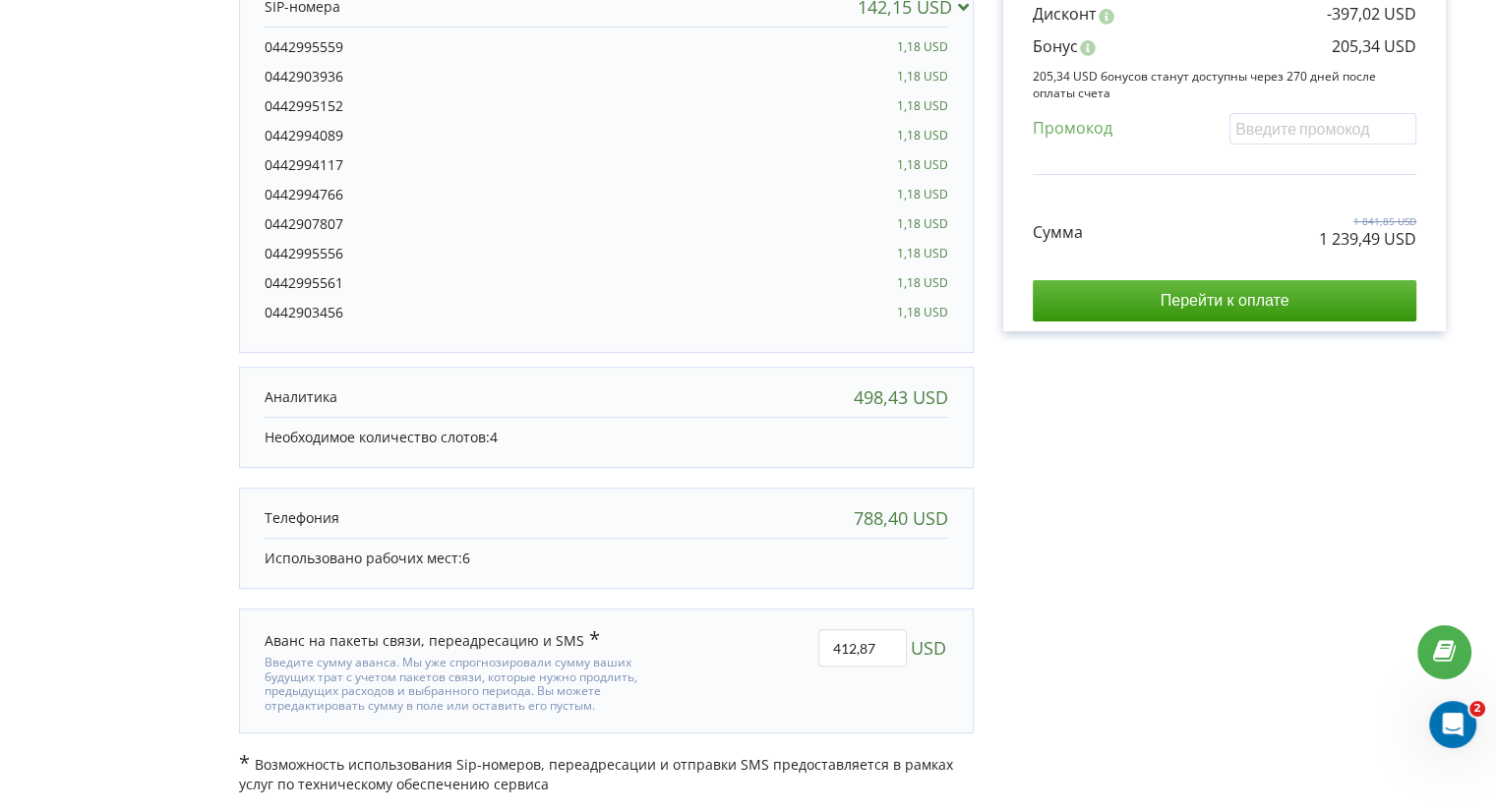
click at [377, 559] on p "Использовано рабочих мест: 6" at bounding box center [607, 558] width 684 height 20
click at [313, 509] on p at bounding box center [302, 519] width 75 height 20
click at [322, 557] on p "Использовано рабочих мест: 6" at bounding box center [607, 558] width 684 height 20
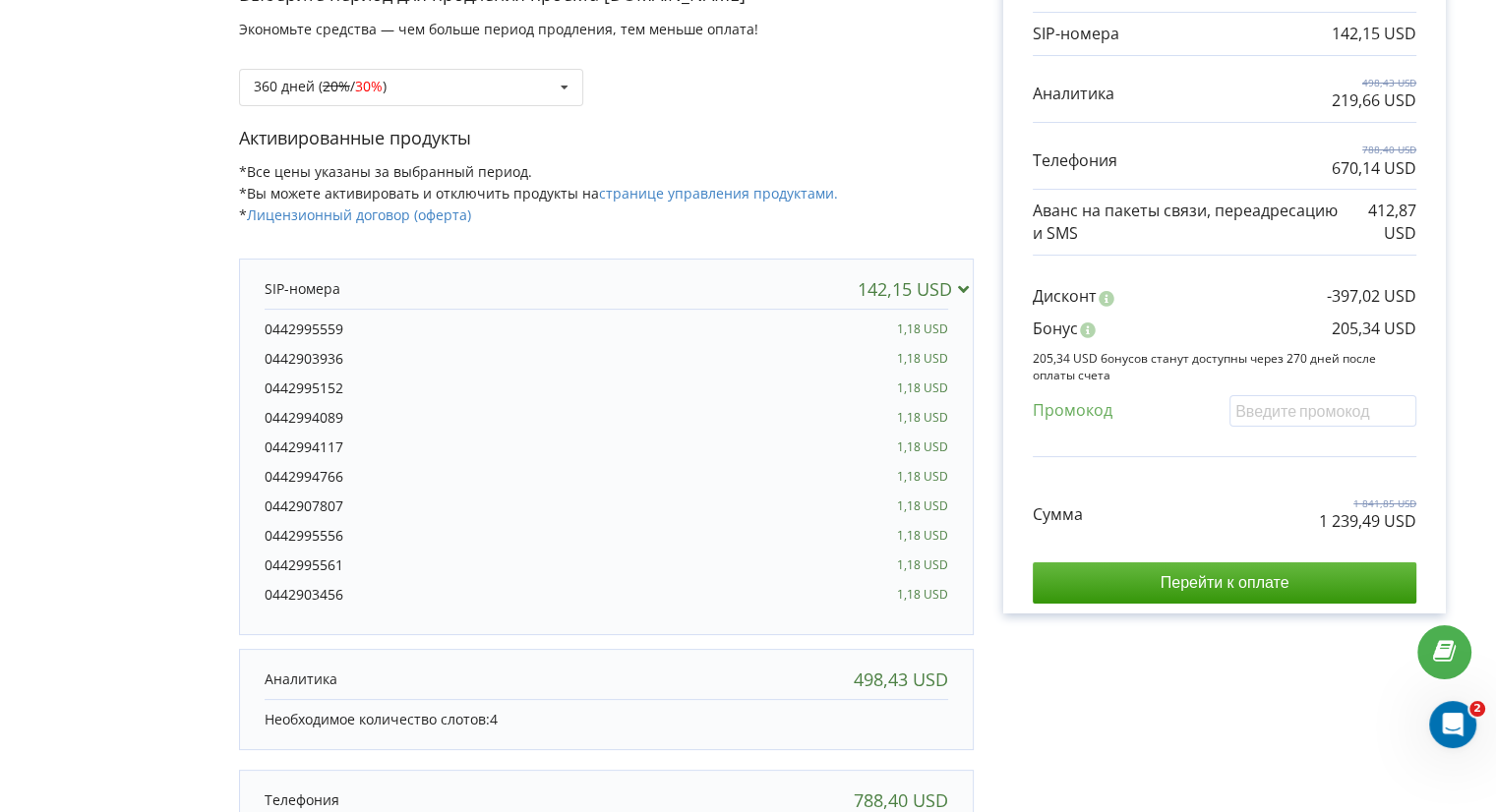
scroll to position [139, 0]
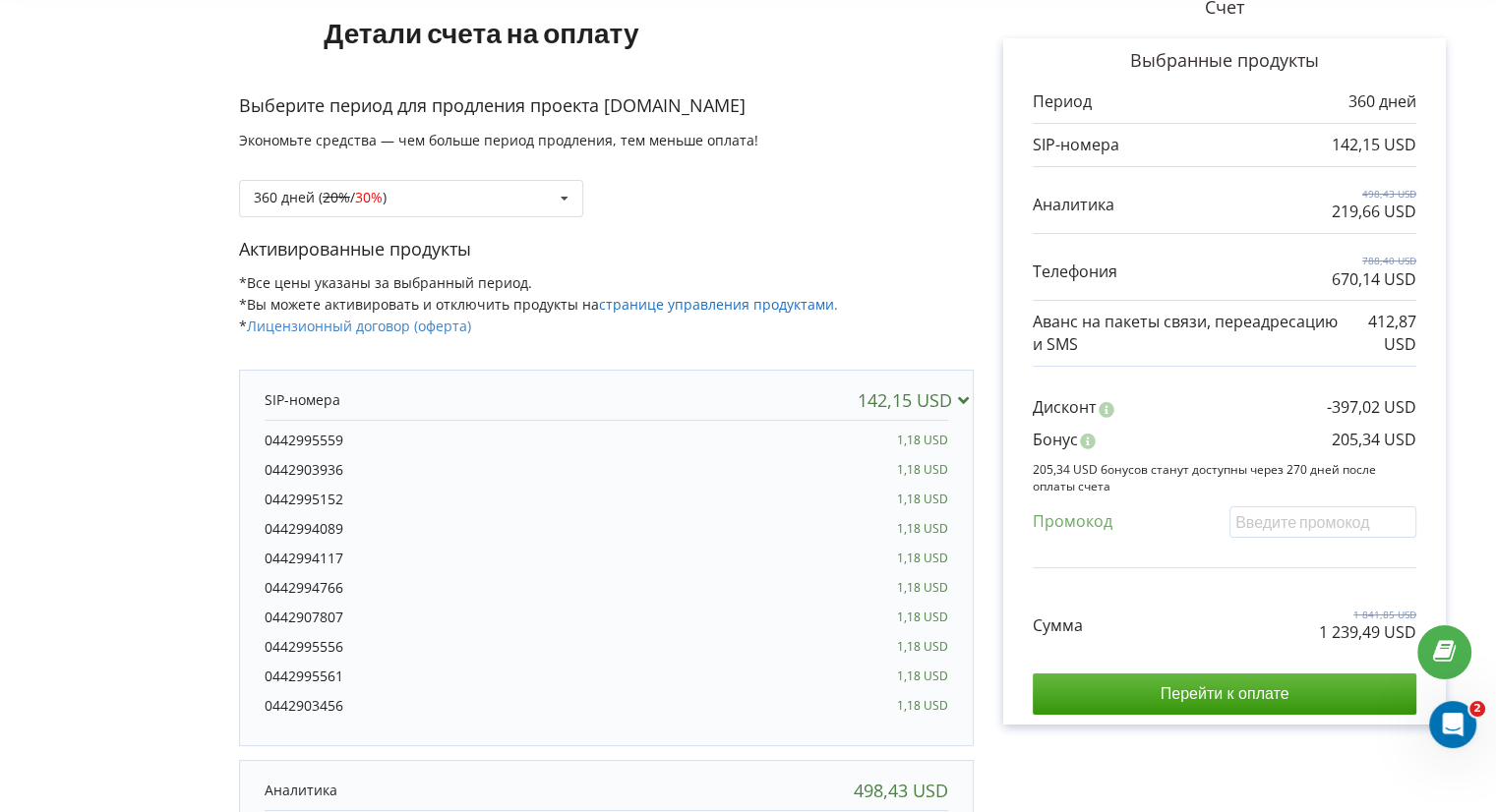
click at [709, 302] on link "странице управления продуктами." at bounding box center [718, 304] width 239 height 19
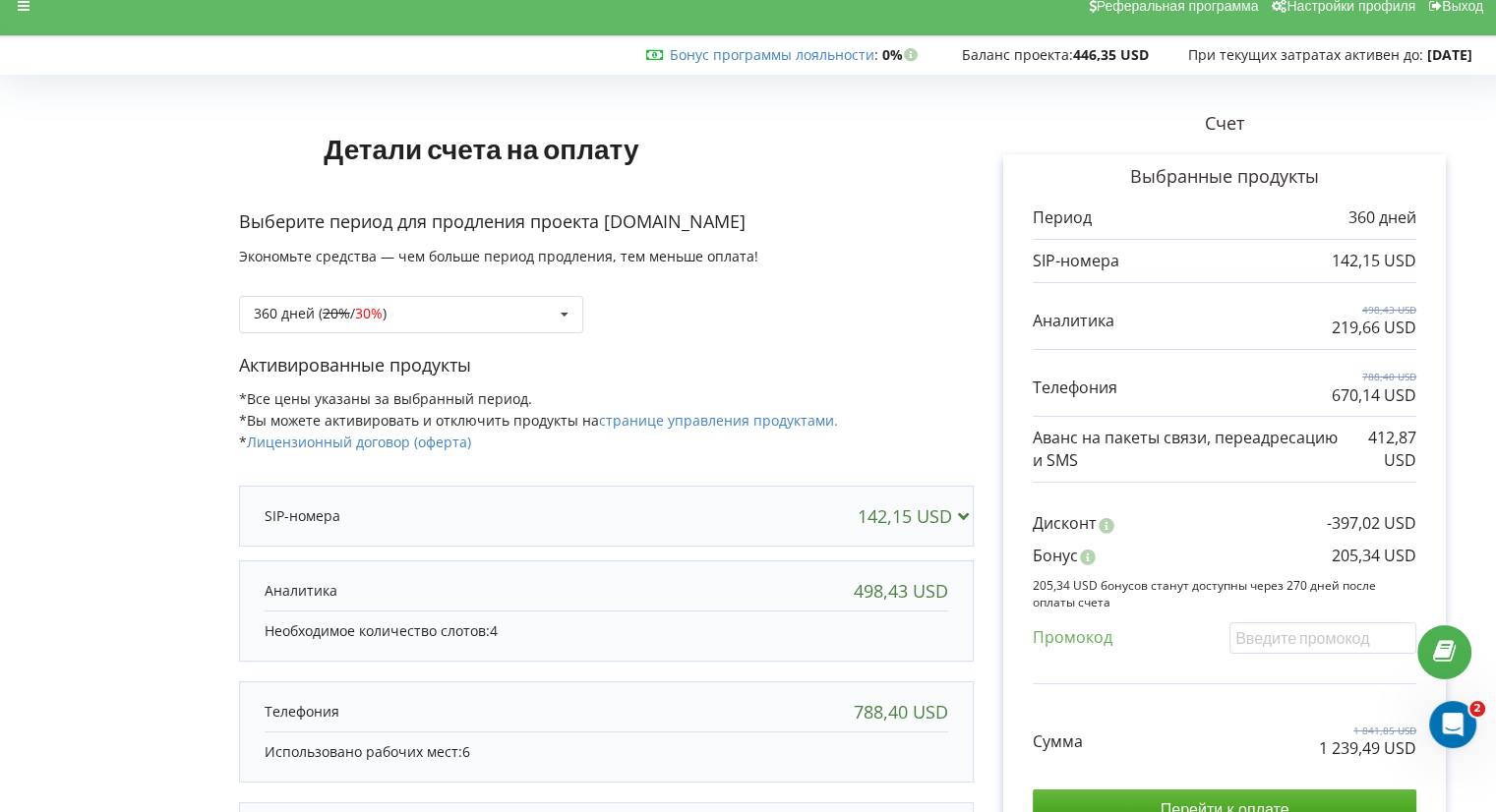
scroll to position [30, 0]
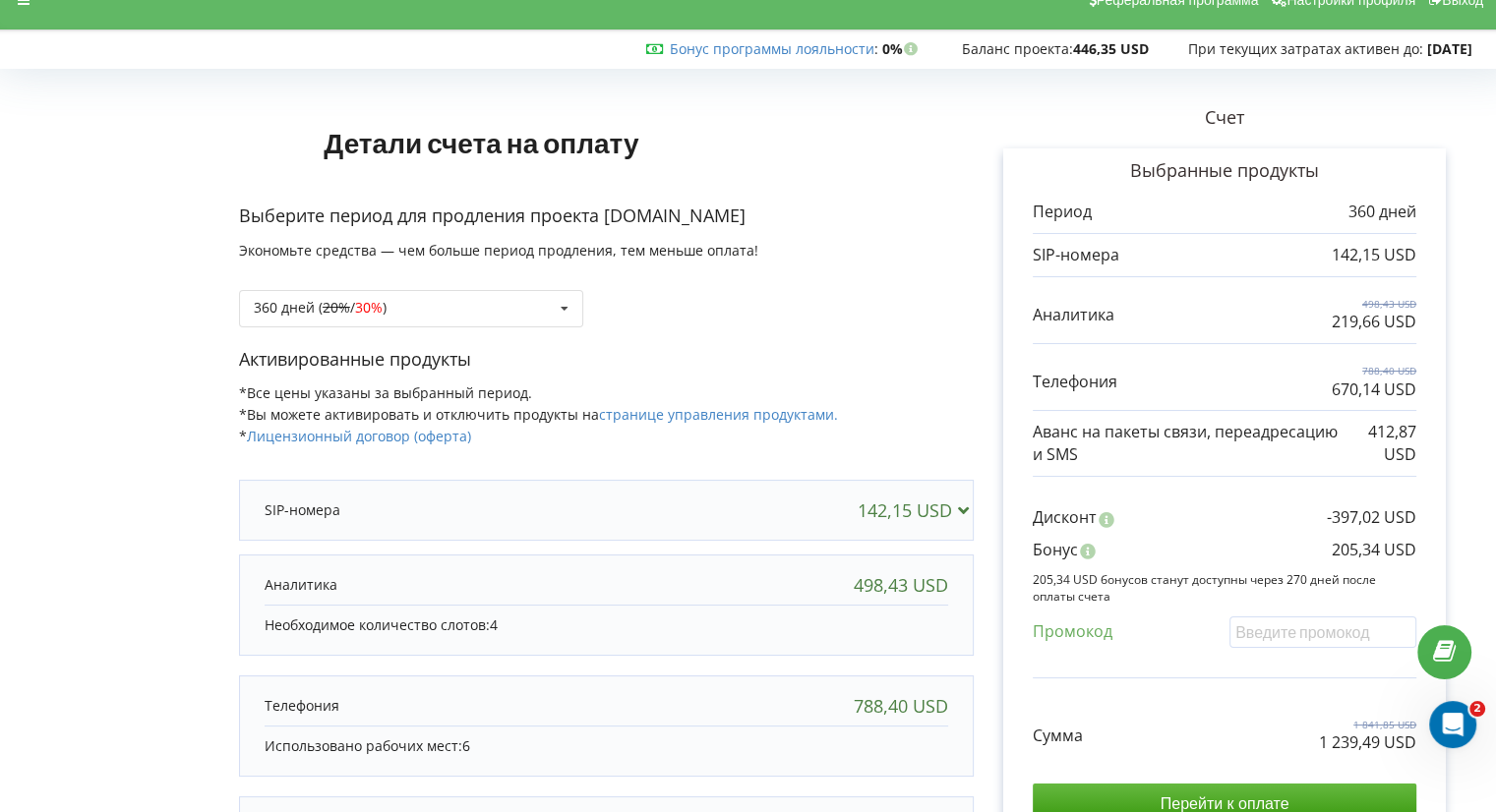
click at [0, 598] on div "Детали счета на оплату Выберите период для продления проекта [DOMAIN_NAME] Экон…" at bounding box center [748, 529] width 1496 height 948
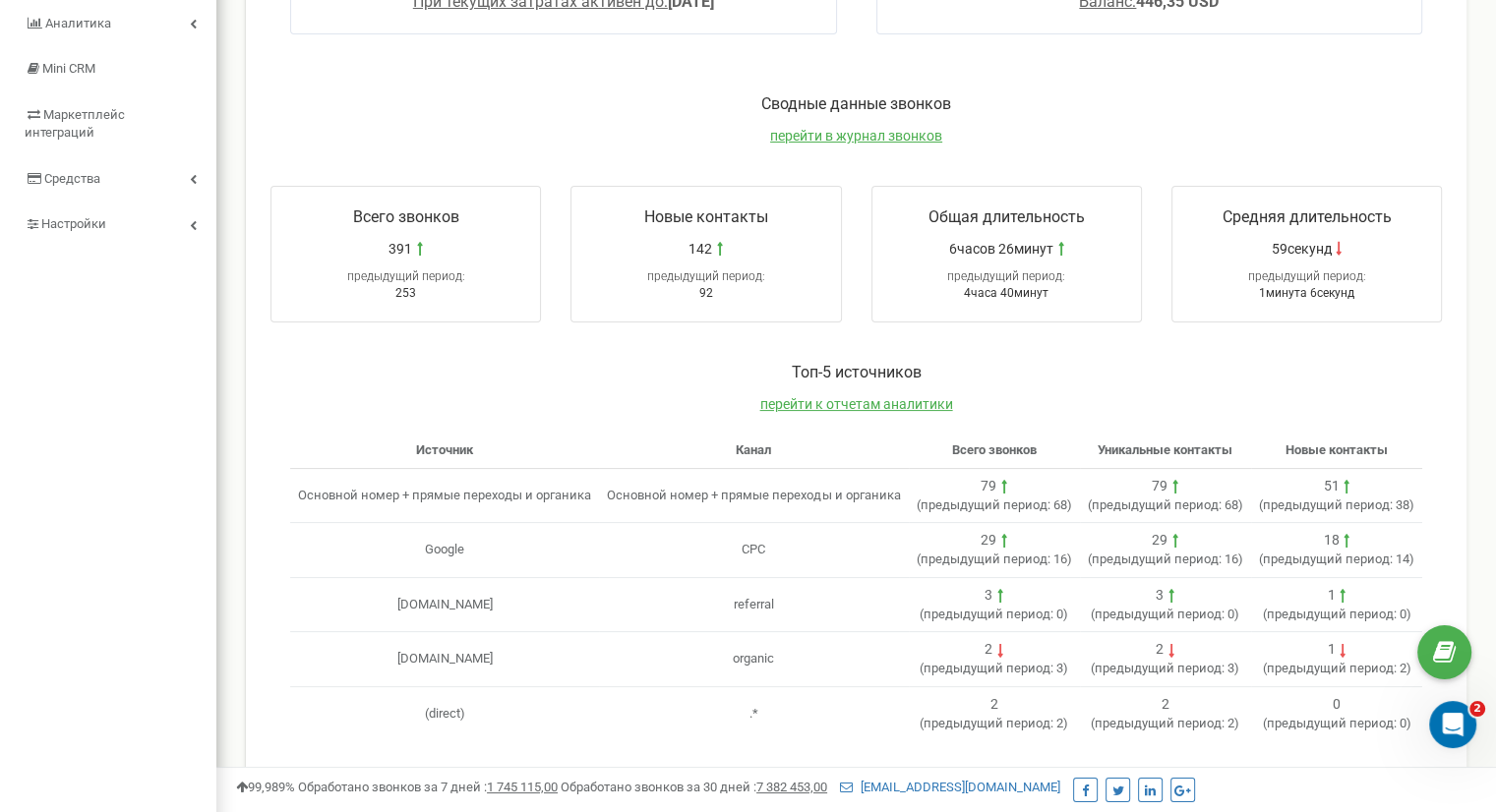
scroll to position [56, 0]
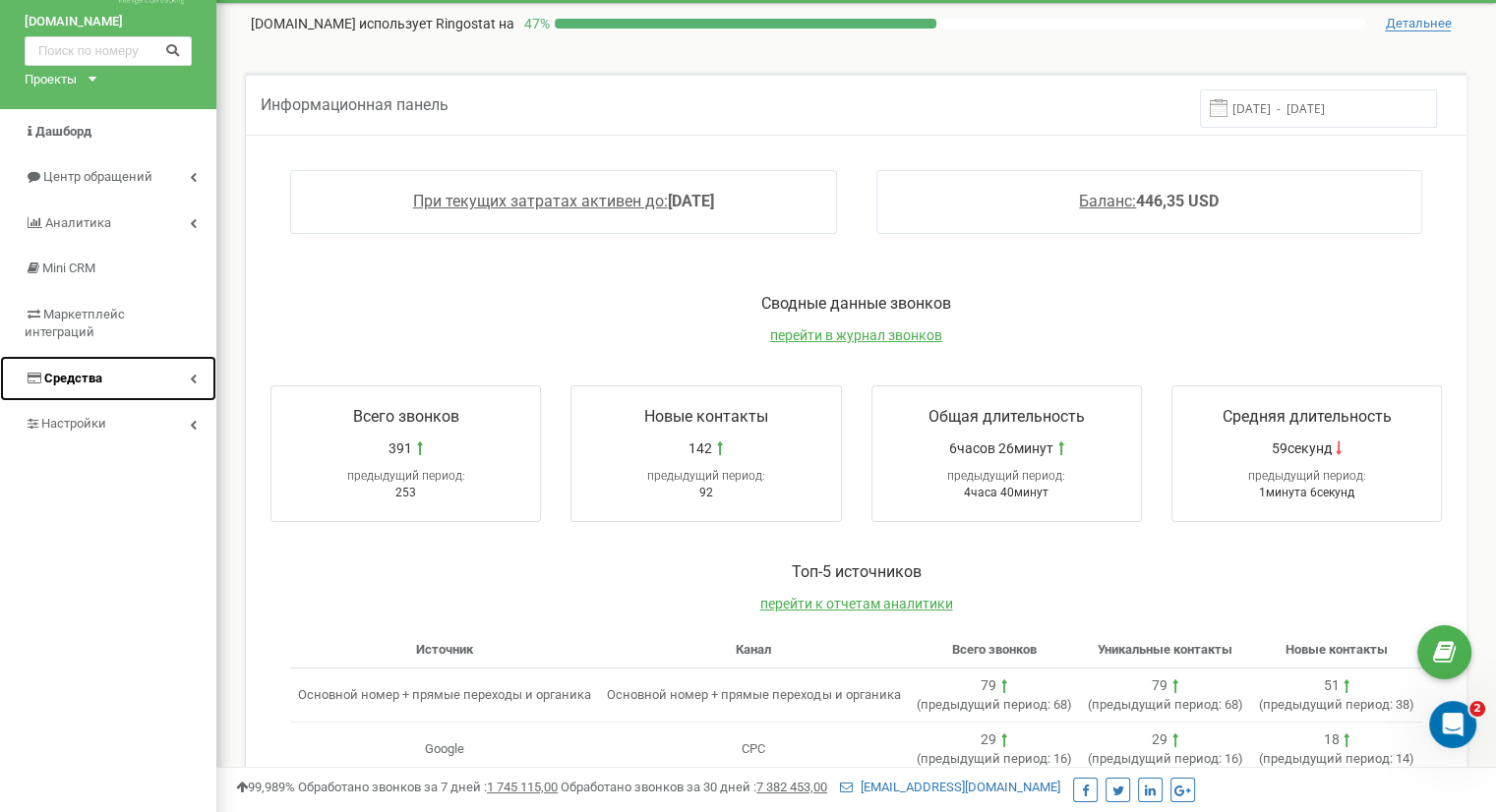
click at [195, 373] on icon at bounding box center [193, 378] width 7 height 10
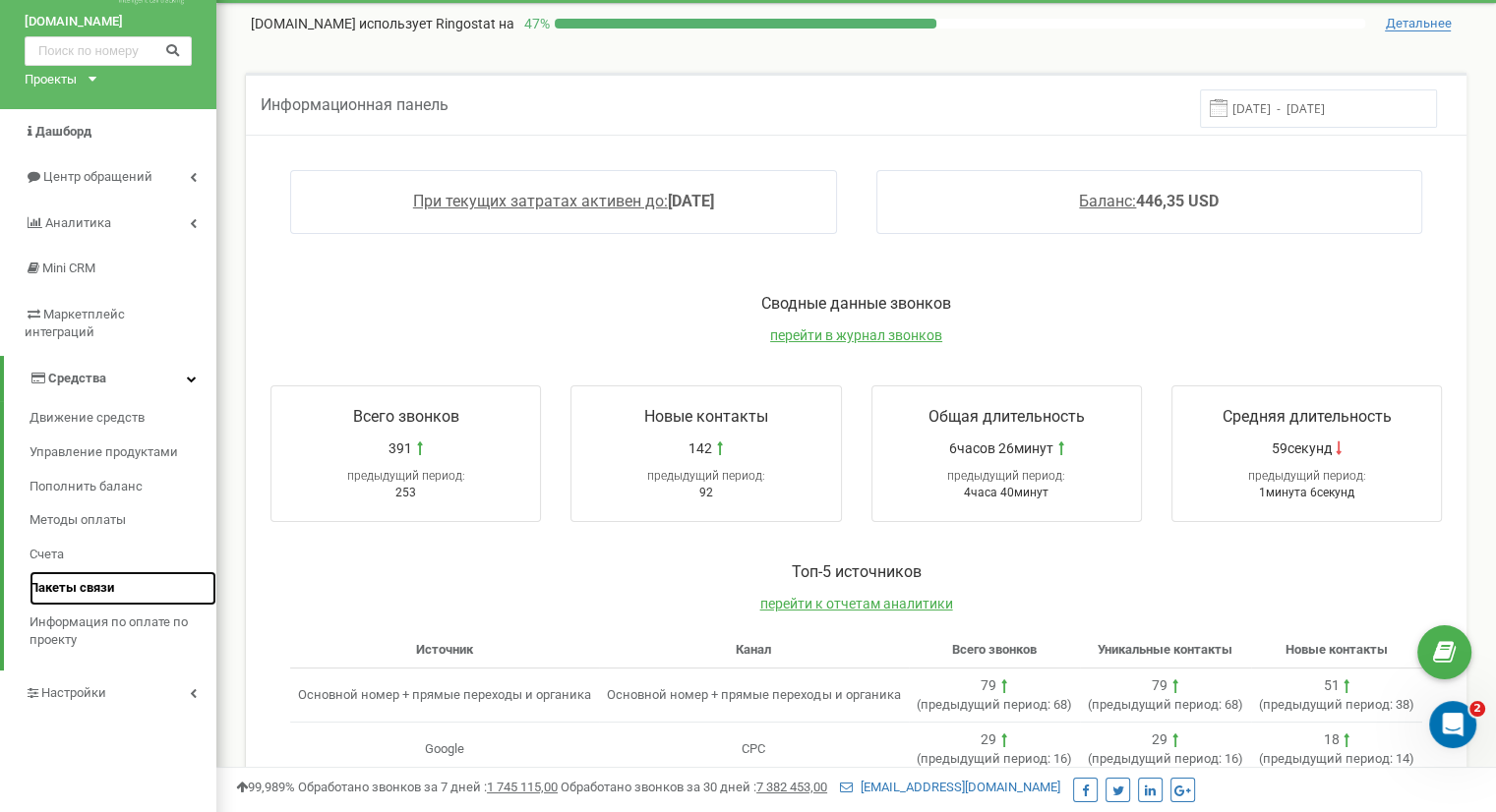
click at [71, 579] on span "Пакеты связи" at bounding box center [72, 588] width 85 height 19
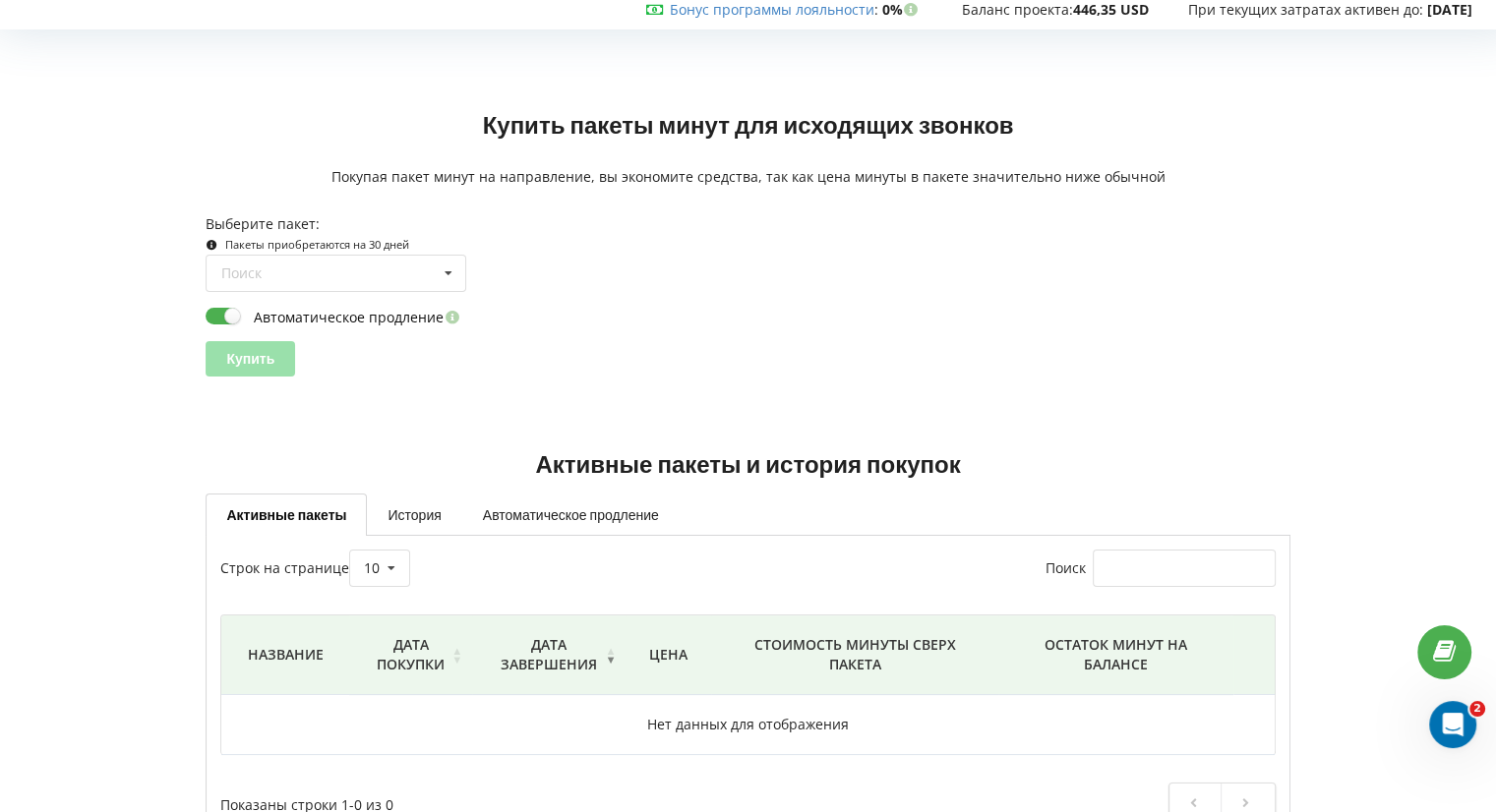
scroll to position [127, 0]
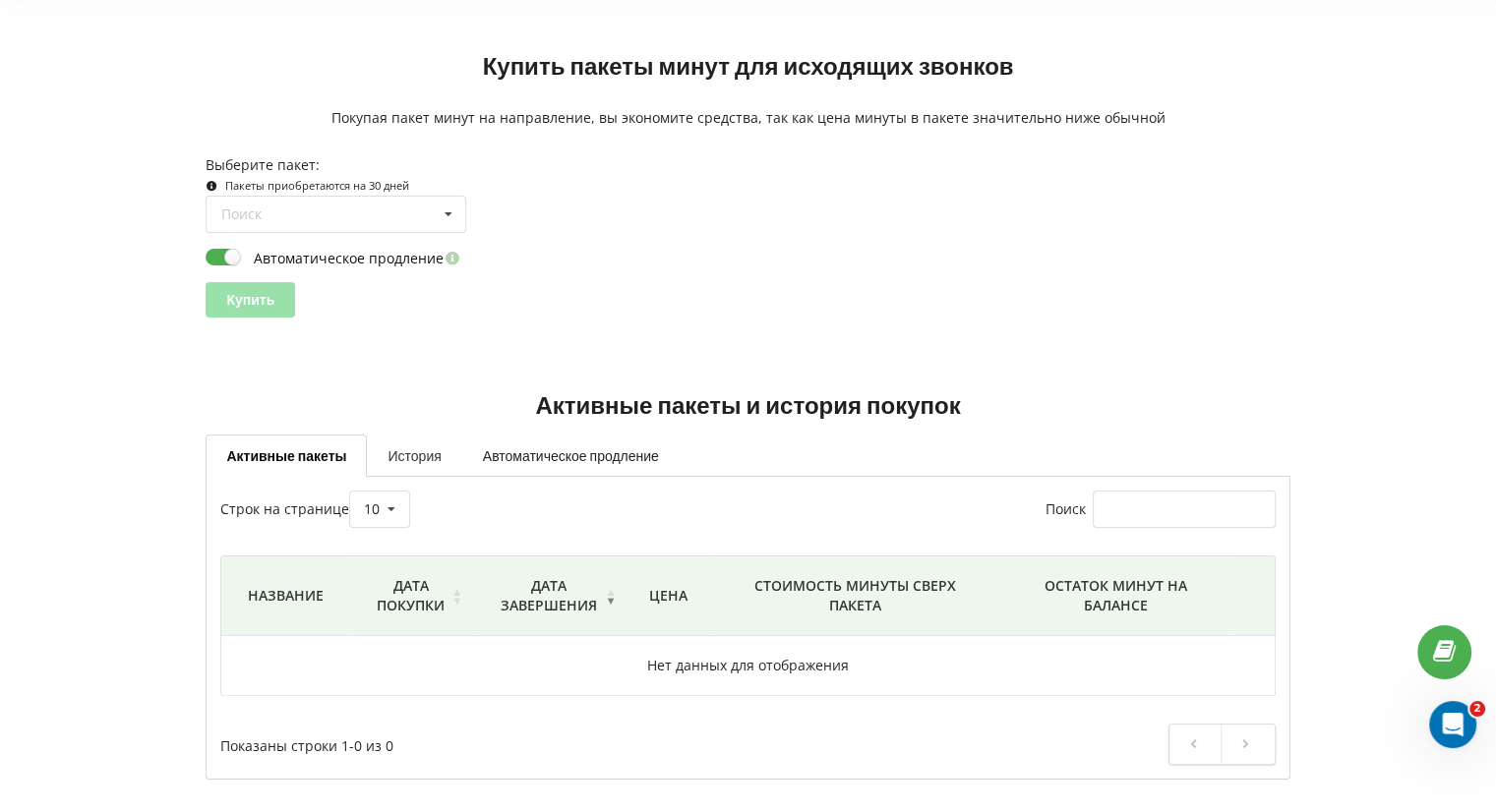
click at [409, 450] on link "История" at bounding box center [414, 455] width 95 height 41
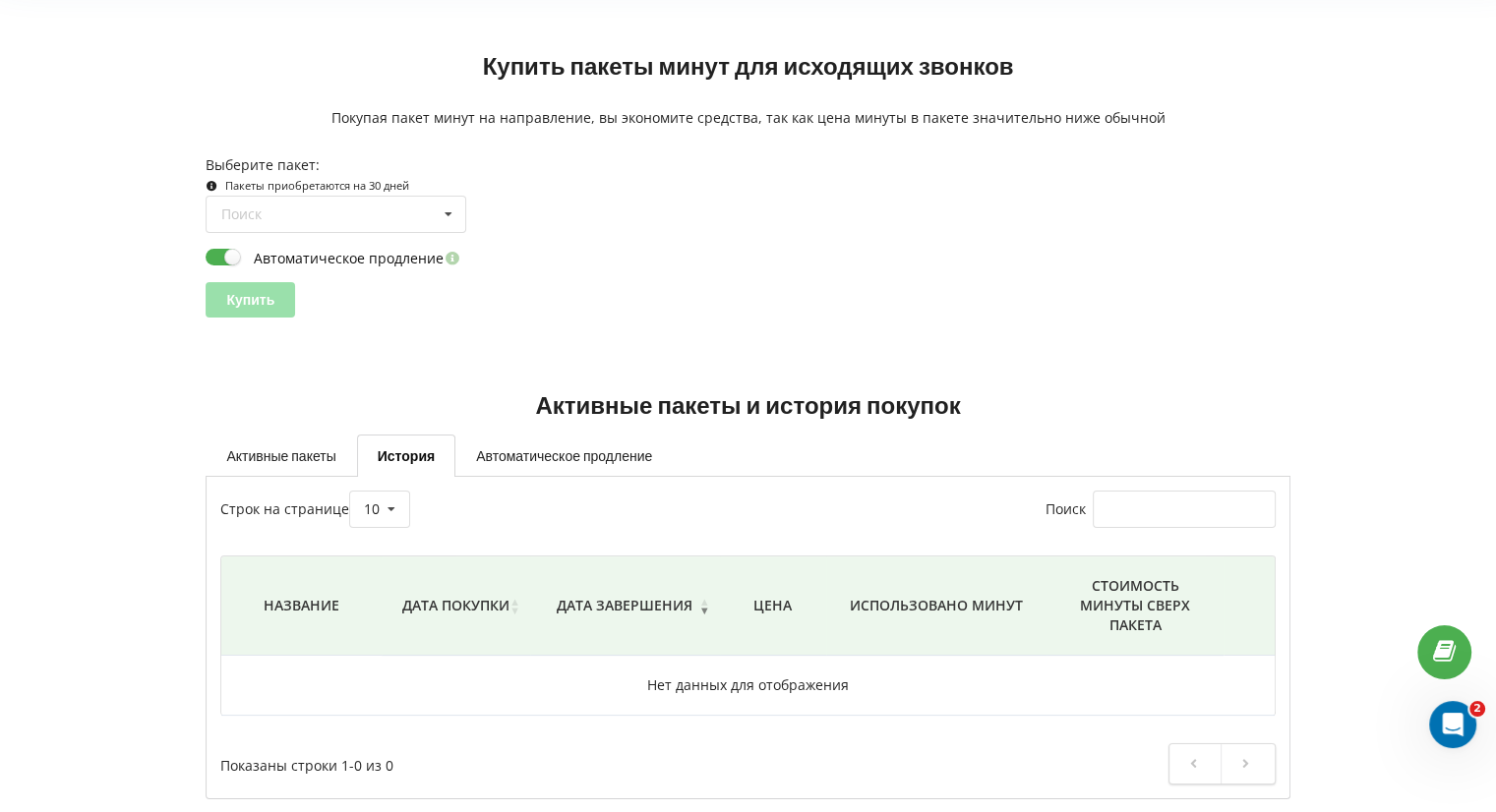
scroll to position [147, 0]
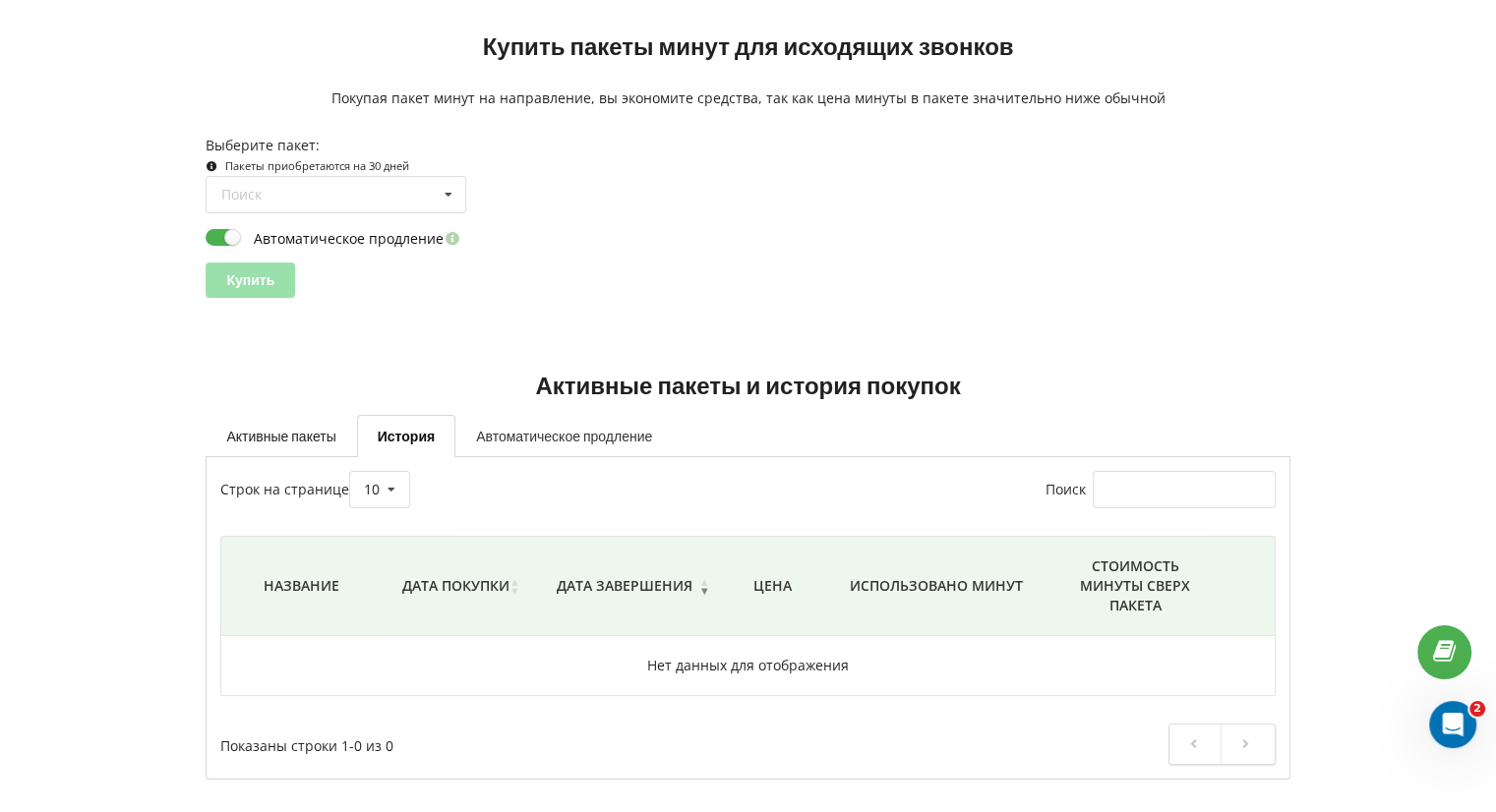
click at [601, 438] on link "Автоматическое продление" at bounding box center [564, 436] width 217 height 41
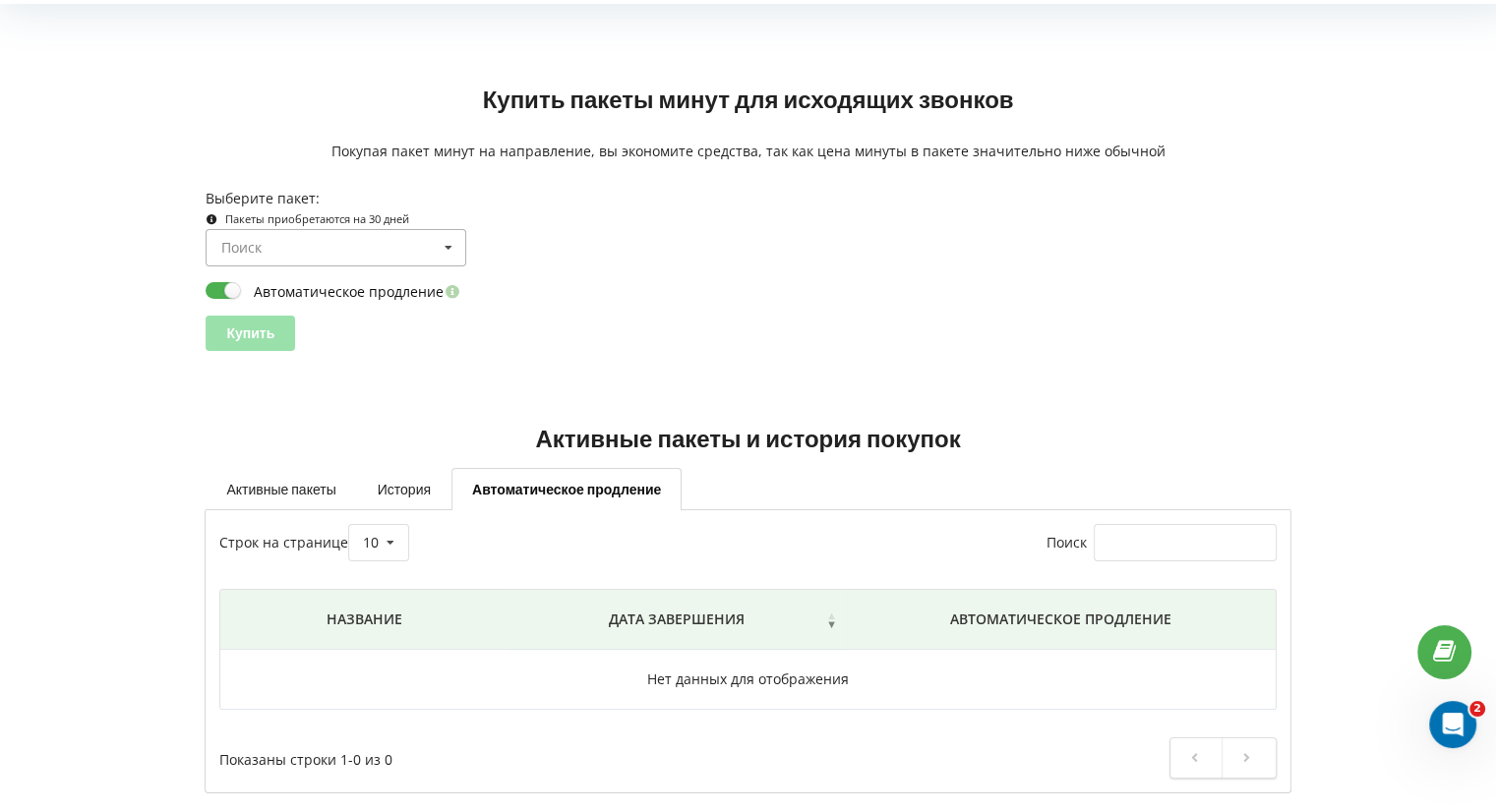
scroll to position [38, 0]
click at [316, 242] on input at bounding box center [337, 248] width 259 height 36
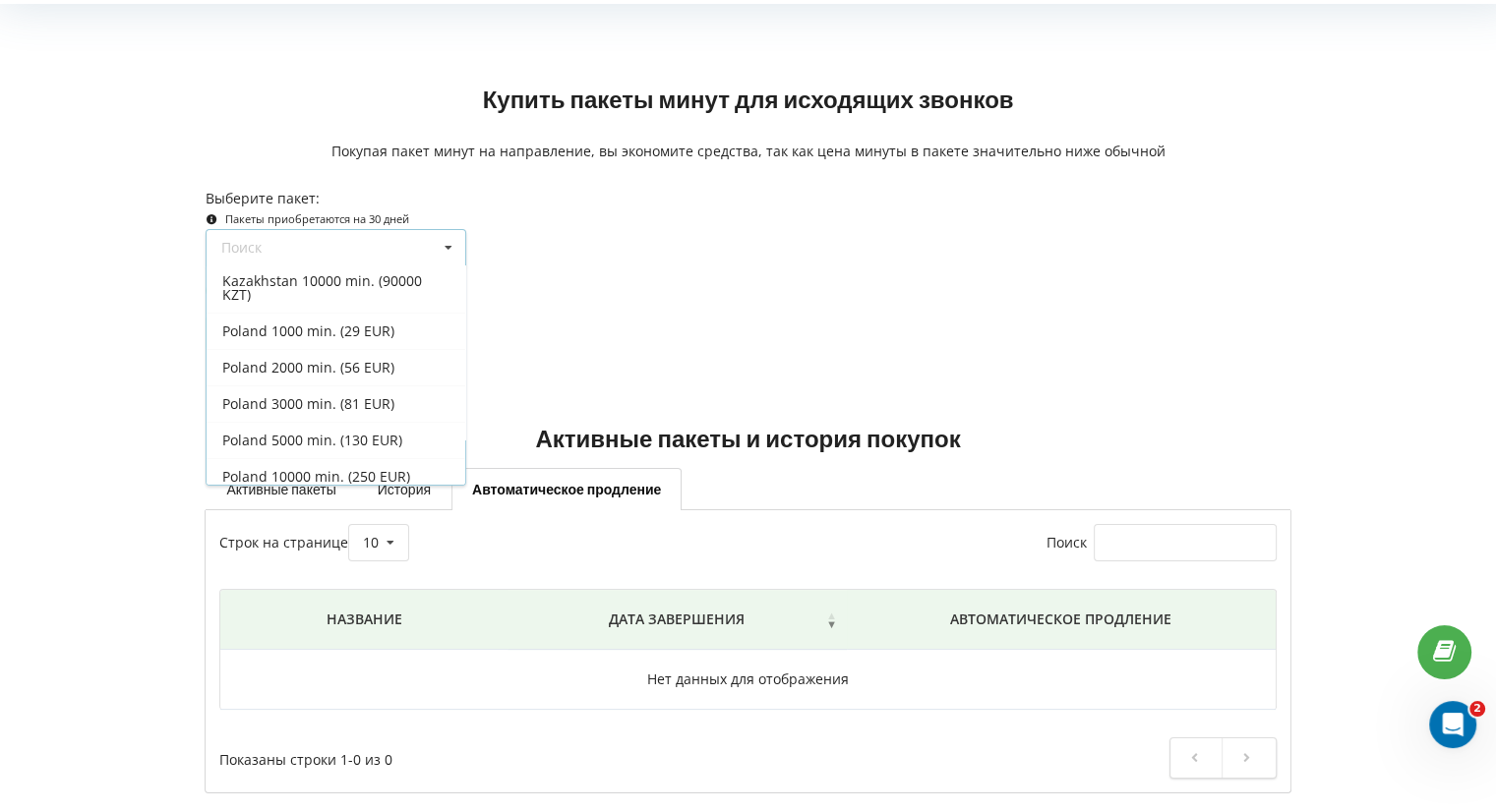
scroll to position [832, 0]
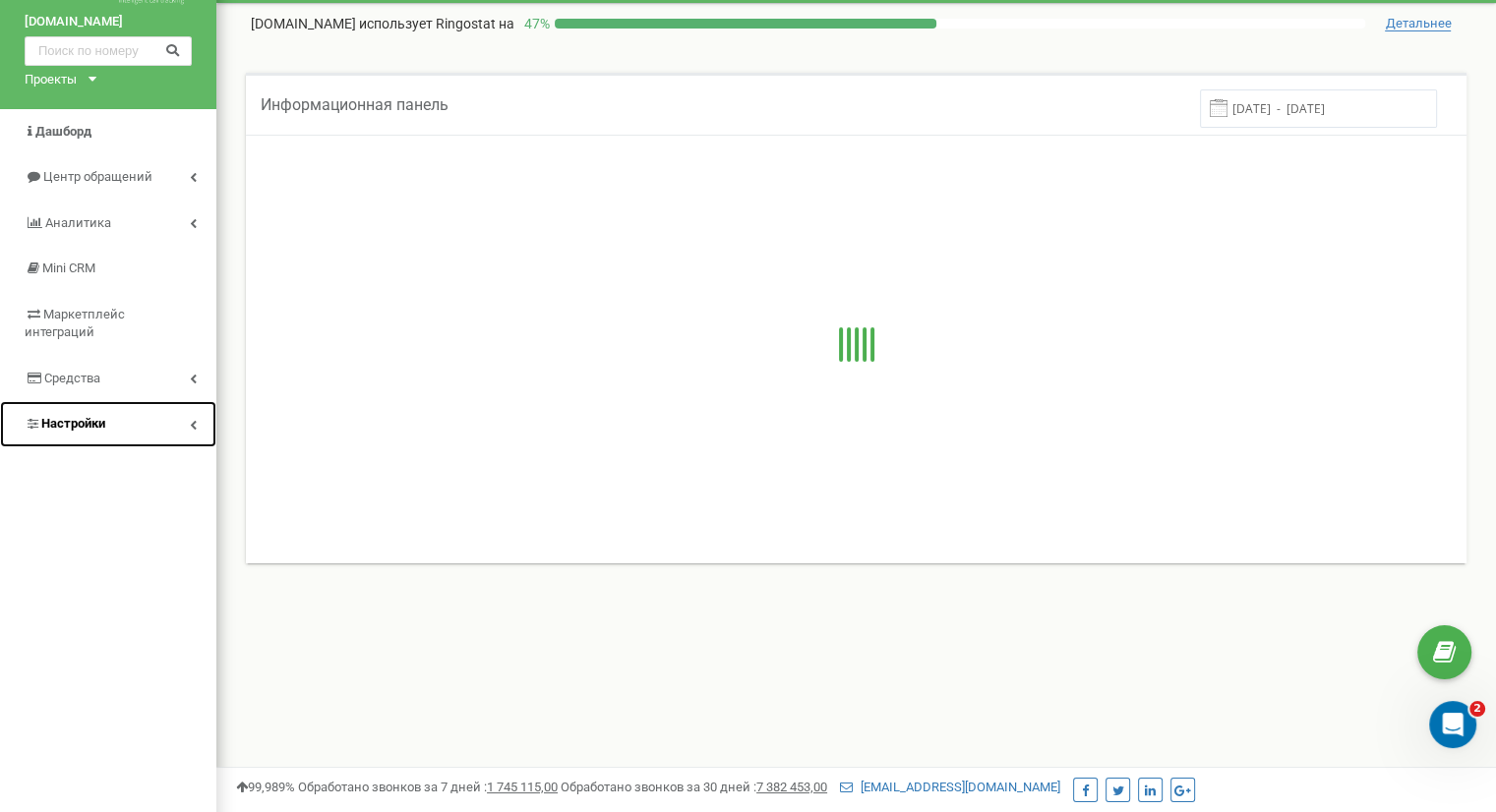
click at [190, 420] on icon at bounding box center [193, 425] width 7 height 10
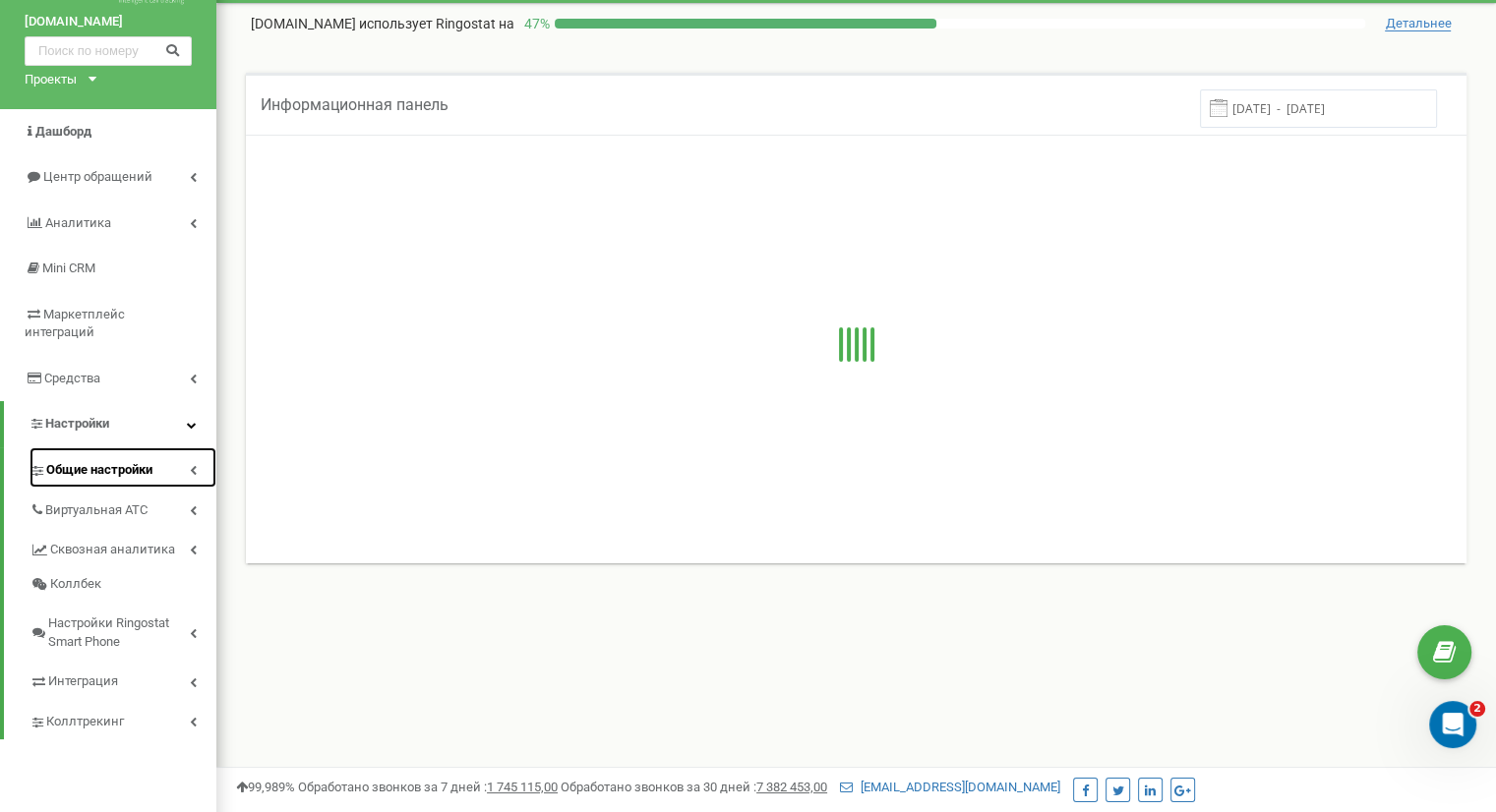
click at [201, 447] on link "Общие настройки" at bounding box center [123, 467] width 187 height 41
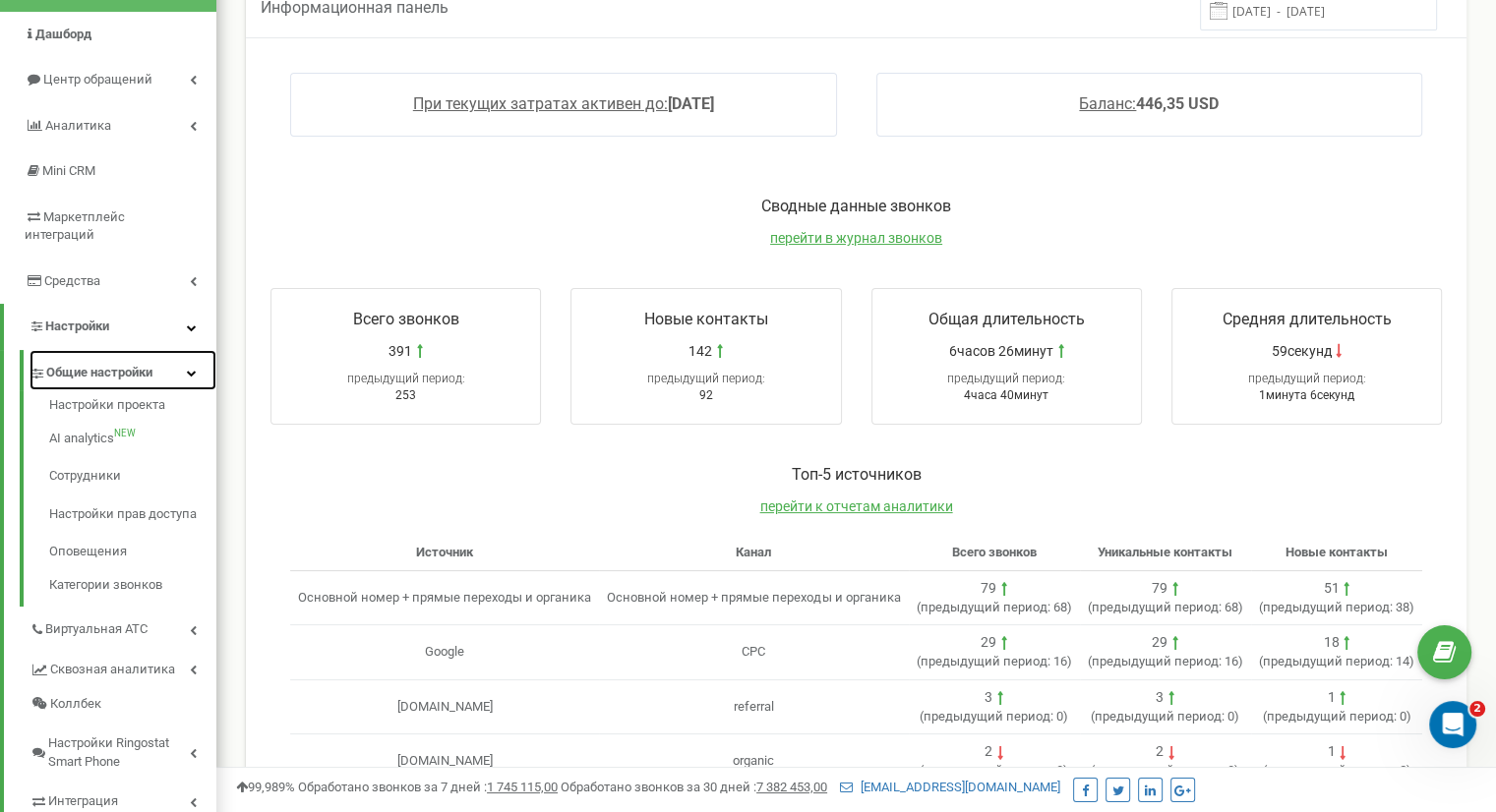
scroll to position [154, 0]
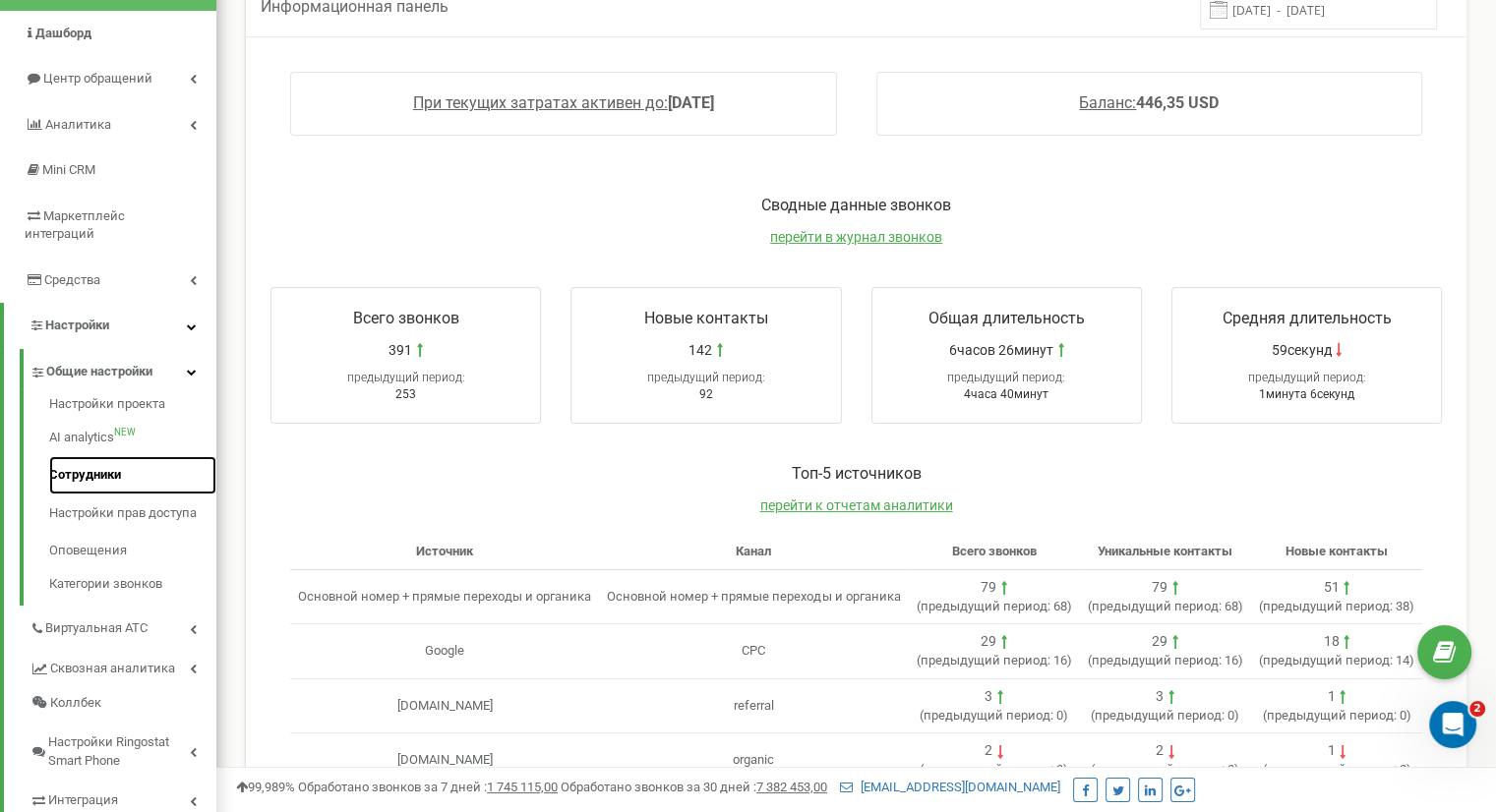
click at [101, 456] on link "Сотрудники" at bounding box center [132, 475] width 167 height 39
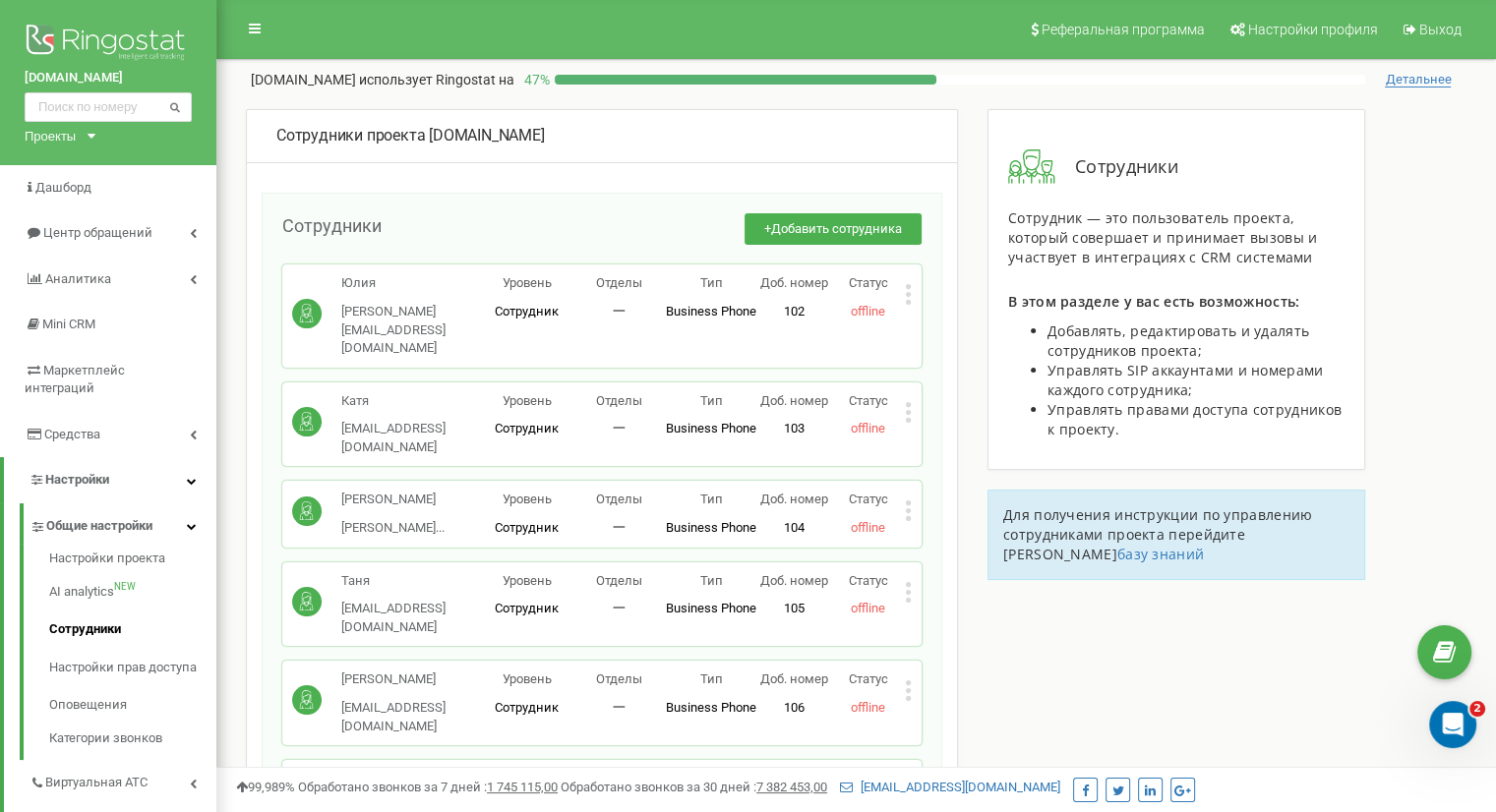
click at [1451, 209] on div "Сотрудники проекта [DOMAIN_NAME] Сотрудники + Добавить сотрудника Юлия [EMAIL_A…" at bounding box center [856, 720] width 1250 height 1224
